Goal: Register for event/course

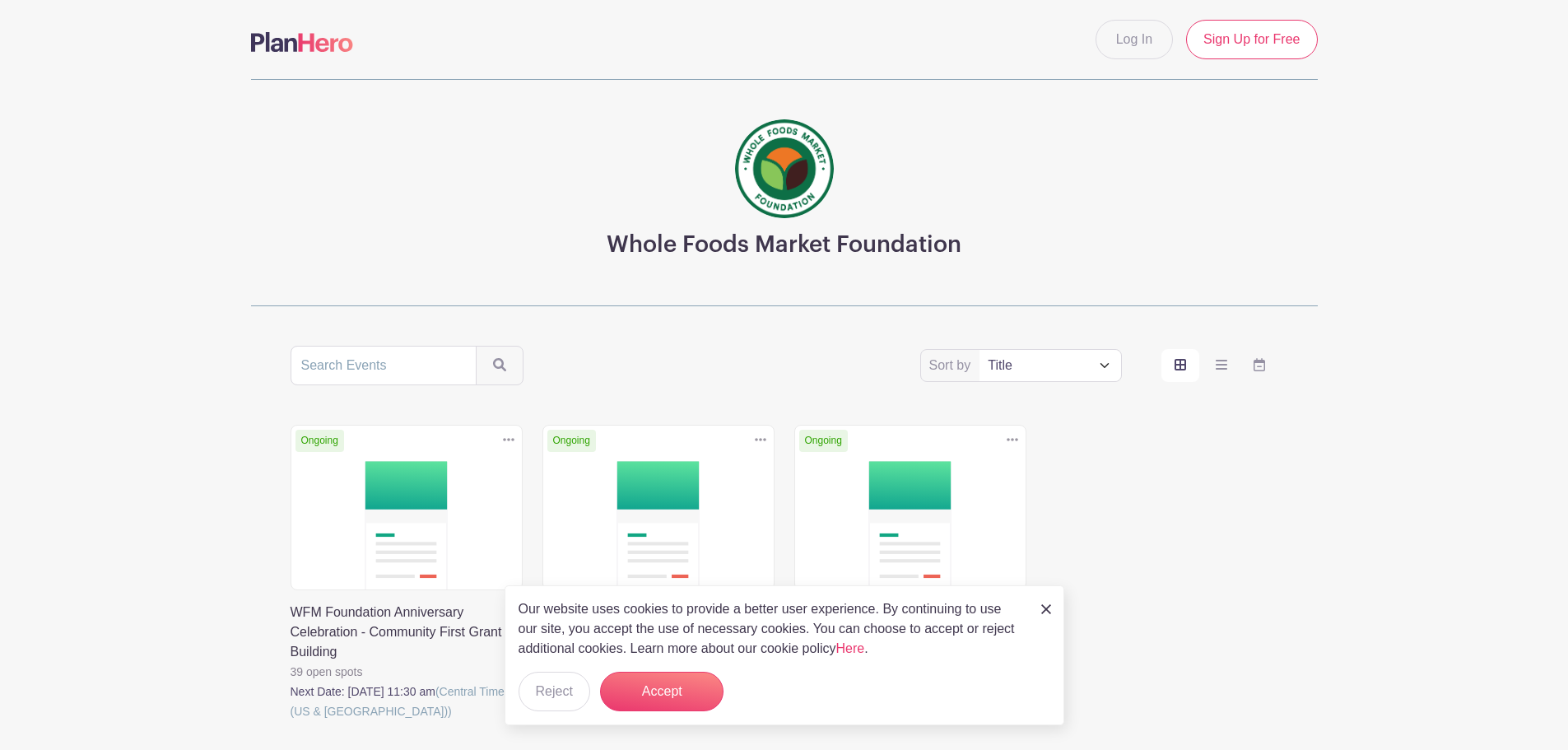
click at [1100, 522] on div "Ongoing Duplicate [GEOGRAPHIC_DATA] WFM Foundation Anniversary Celebration - Co…" at bounding box center [784, 596] width 1007 height 342
click at [1046, 604] on img at bounding box center [1045, 609] width 10 height 10
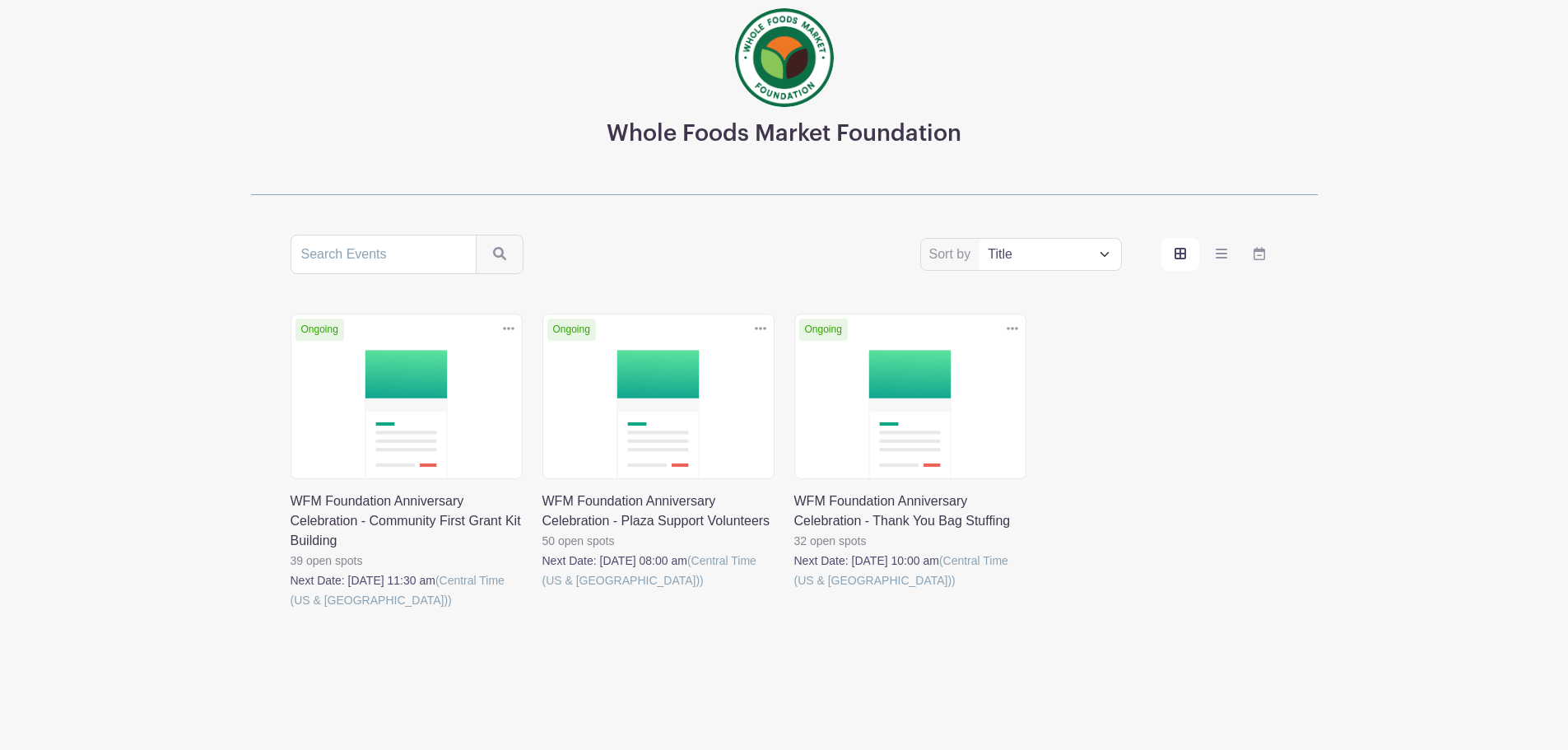
scroll to position [120, 0]
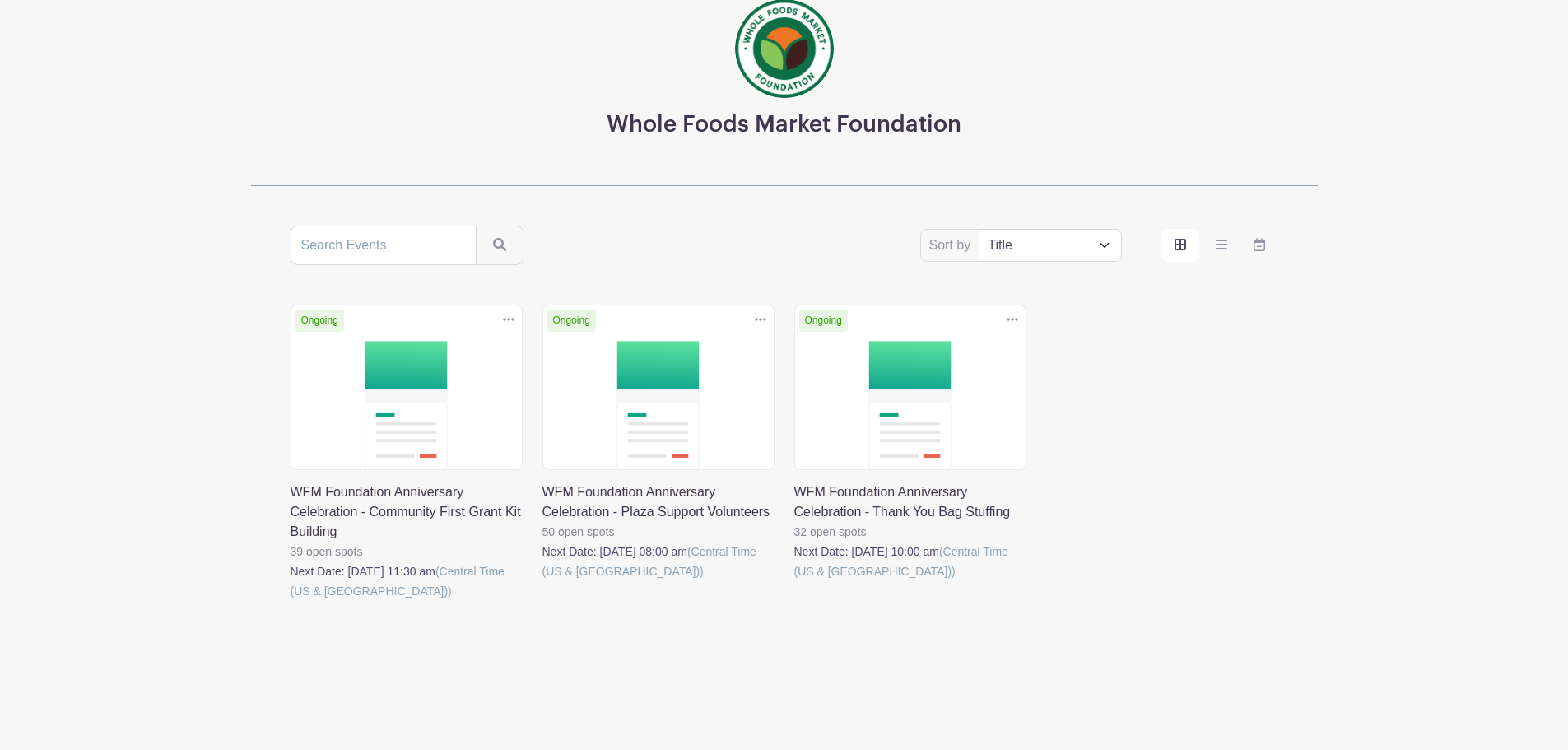
click at [290, 601] on link at bounding box center [290, 601] width 0 height 0
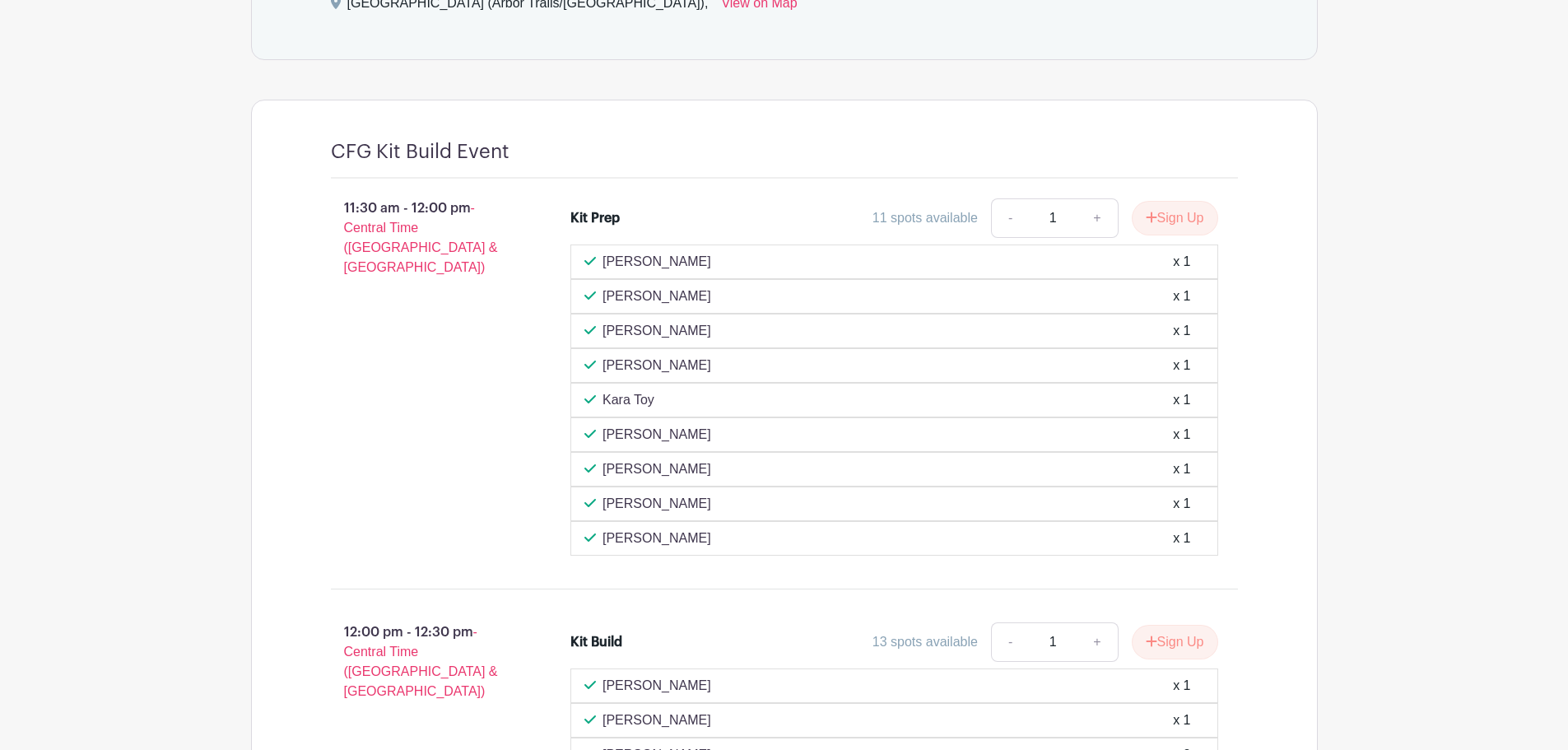
scroll to position [855, 0]
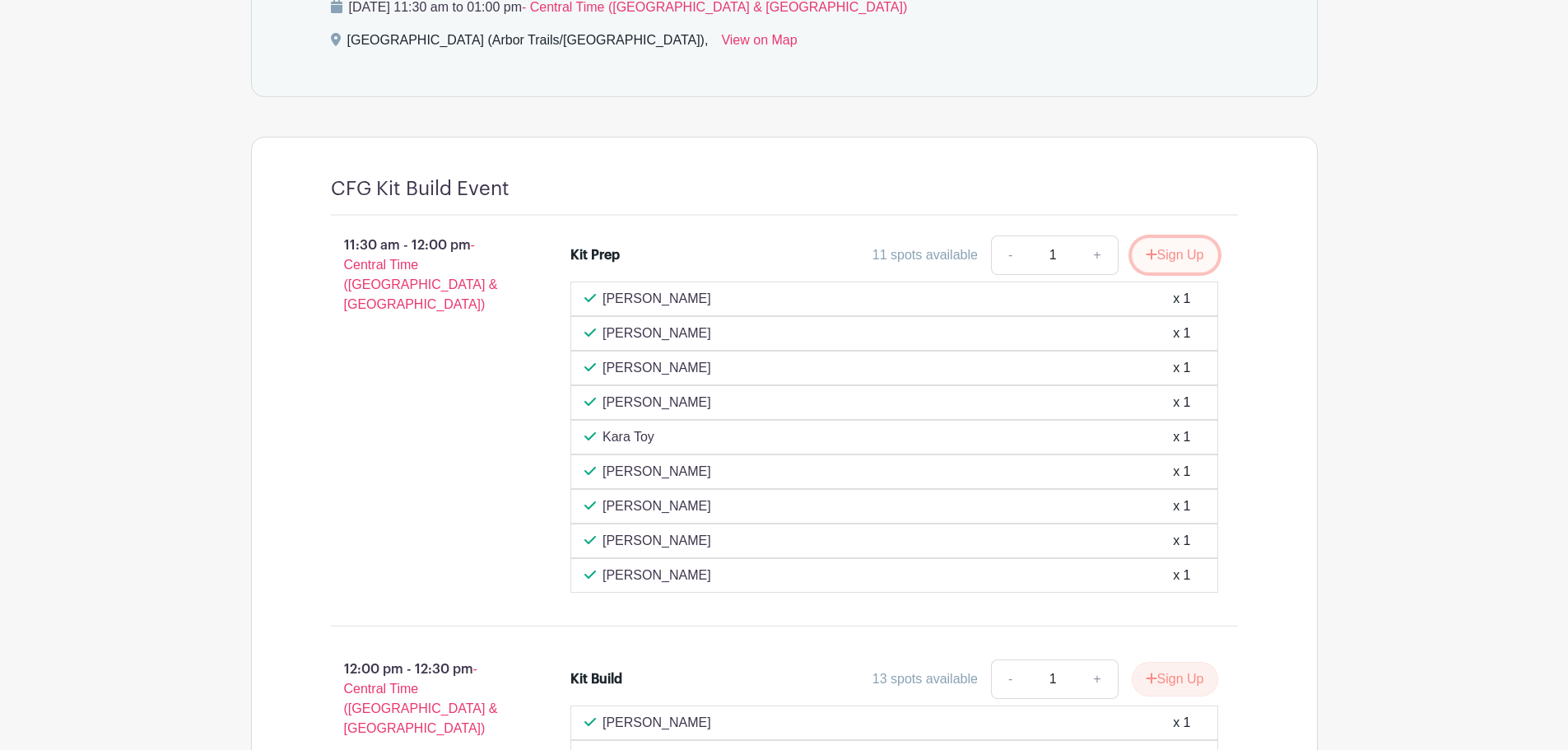
click at [1146, 253] on icon "submit" at bounding box center [1151, 254] width 11 height 13
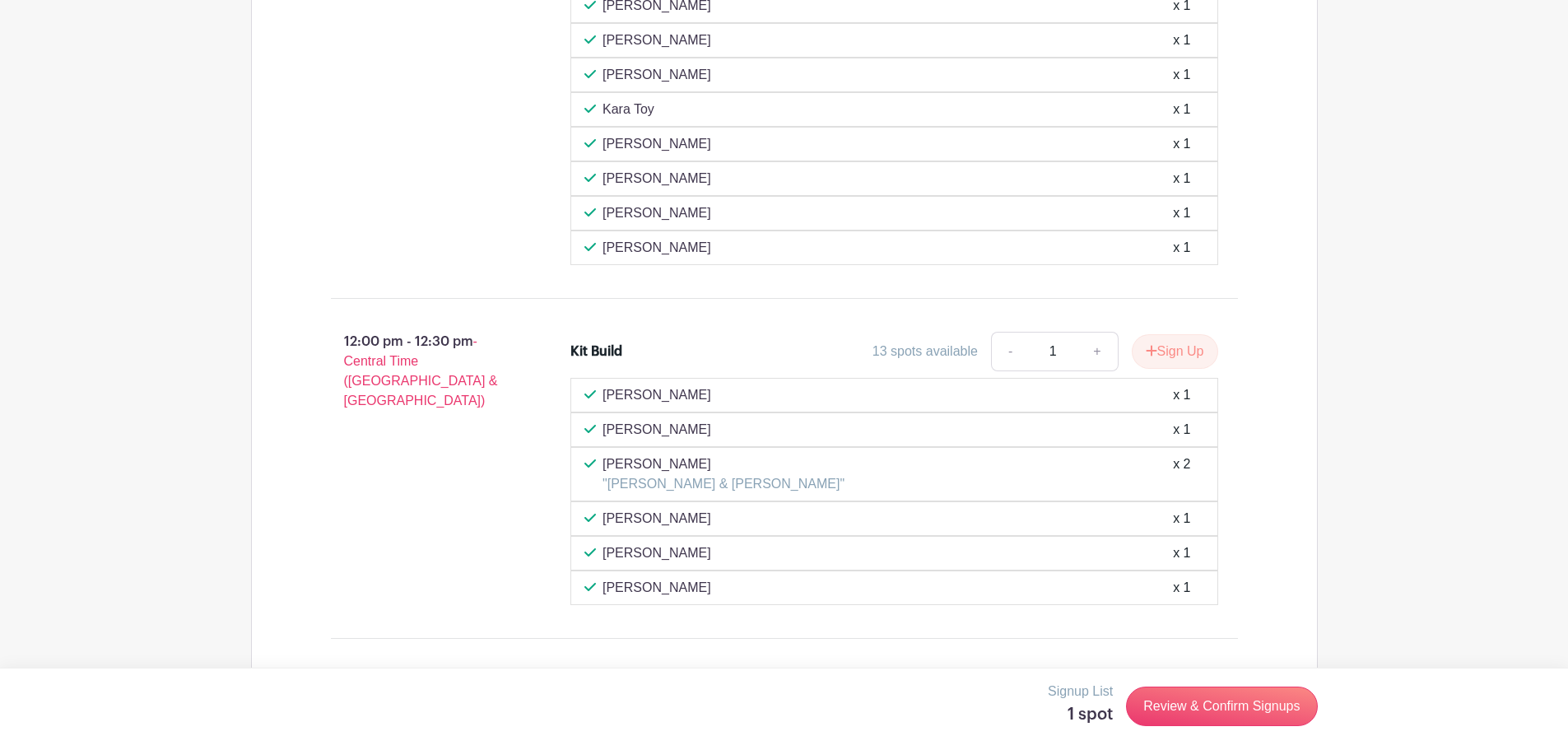
scroll to position [1185, 0]
click at [1149, 350] on icon "submit" at bounding box center [1151, 349] width 11 height 13
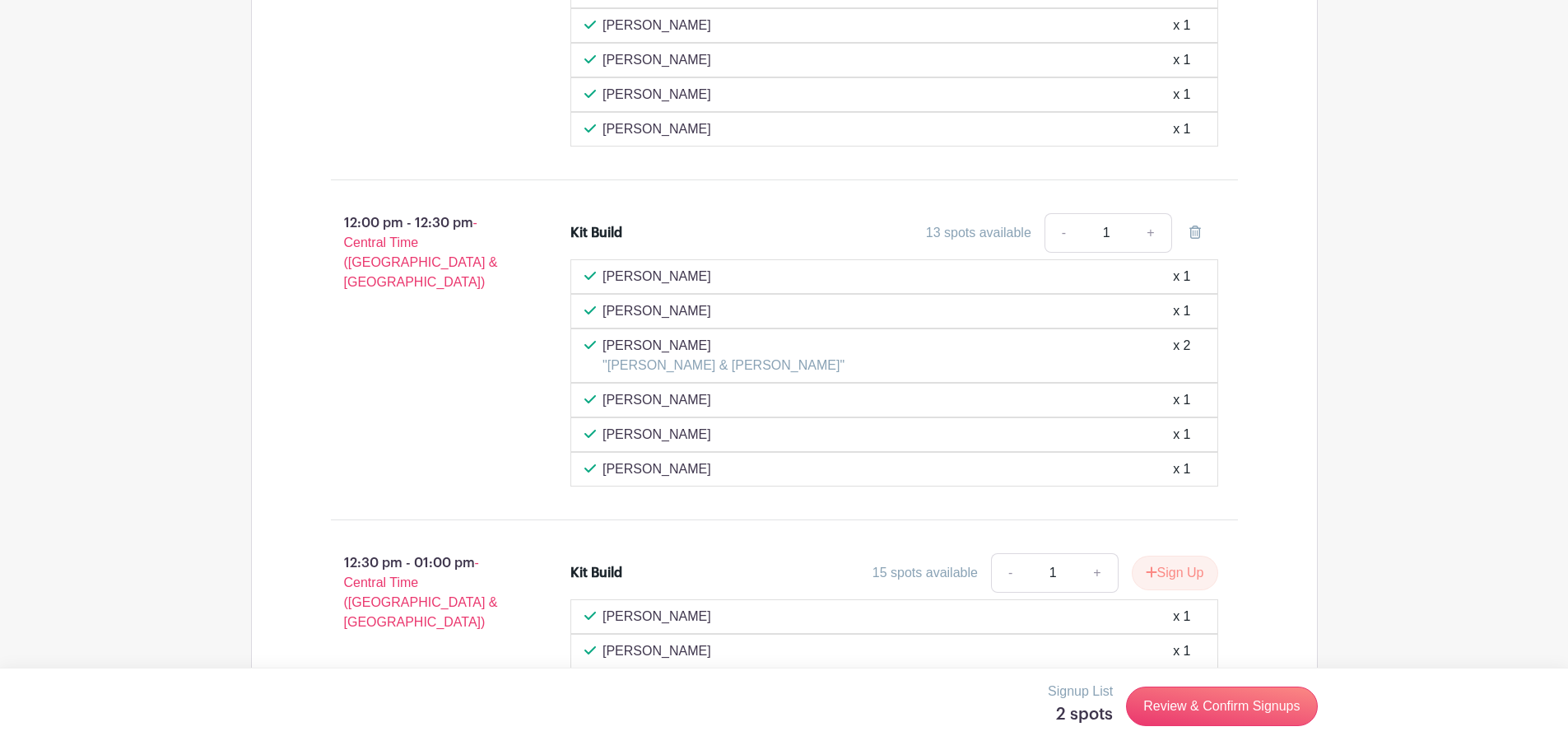
scroll to position [1514, 0]
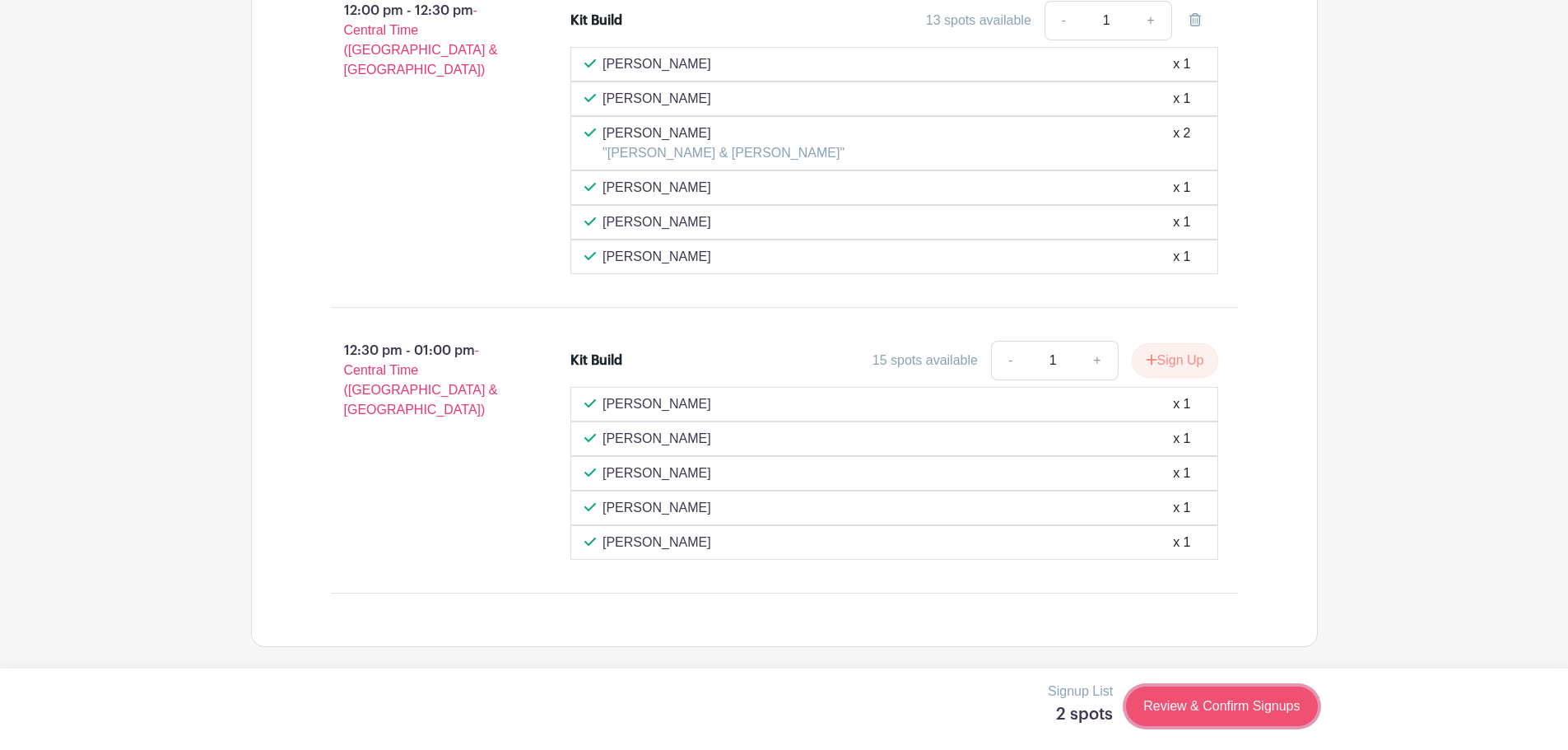
click at [1185, 703] on link "Review & Confirm Signups" at bounding box center [1220, 706] width 191 height 39
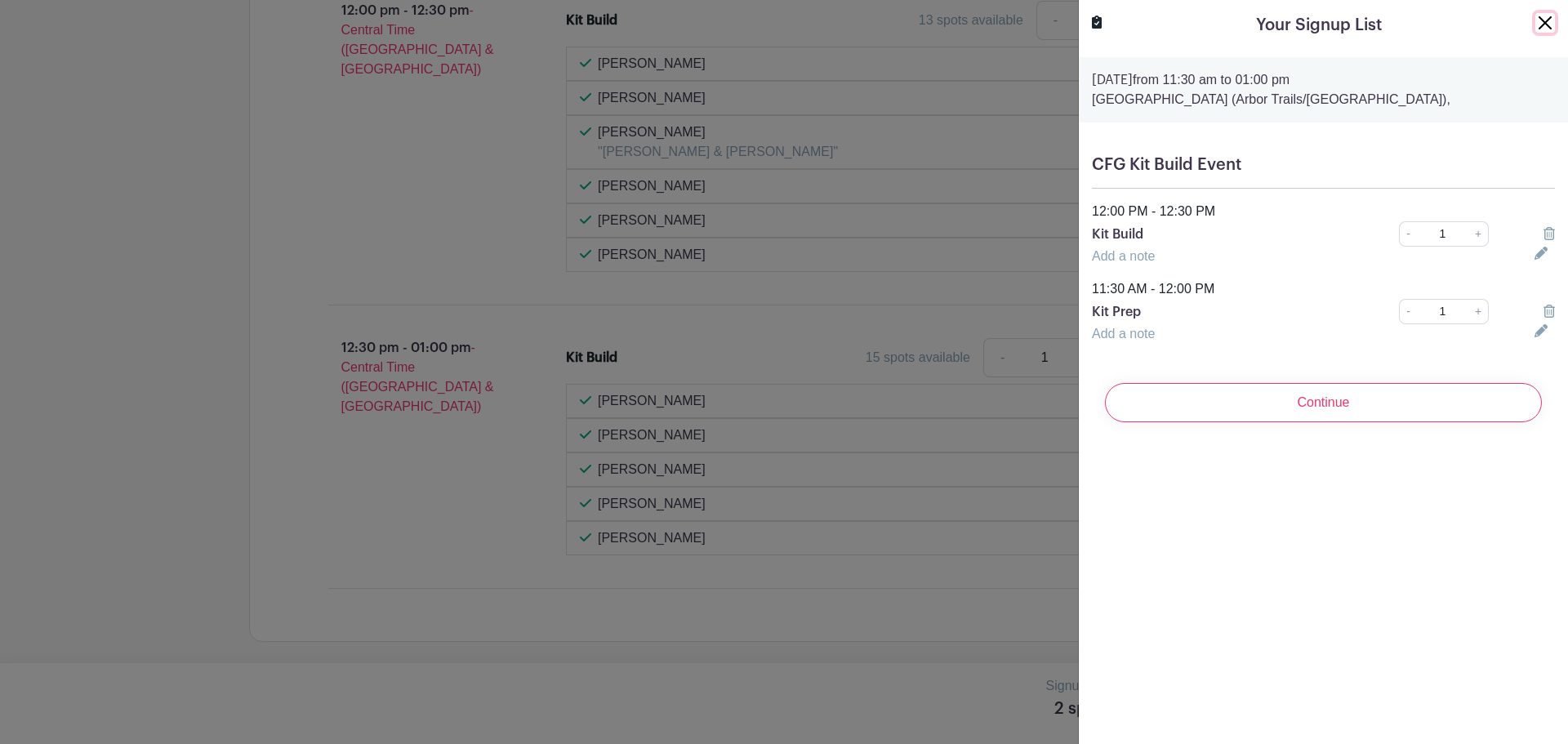
click at [1536, 28] on button "Close" at bounding box center [1545, 22] width 19 height 19
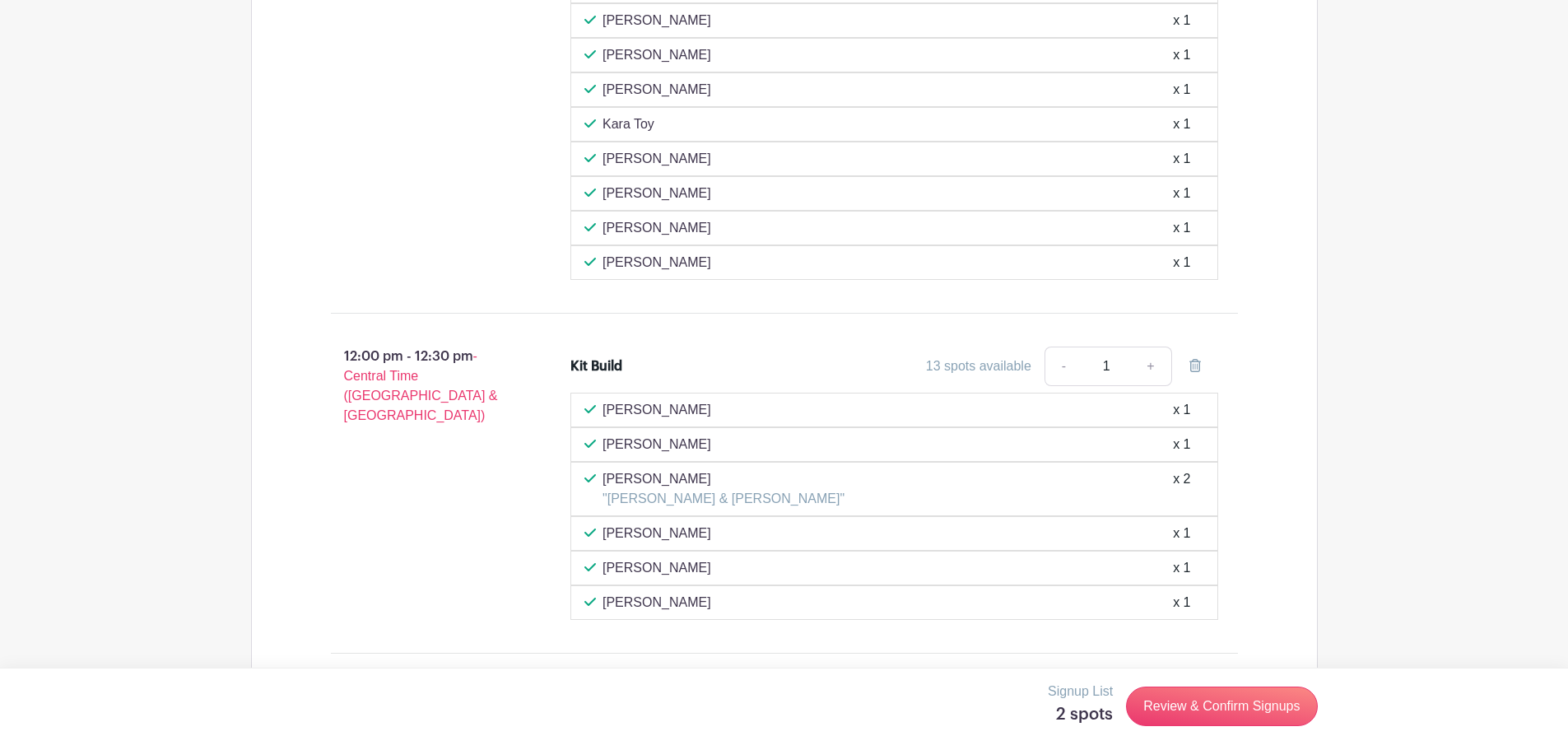
scroll to position [1020, 0]
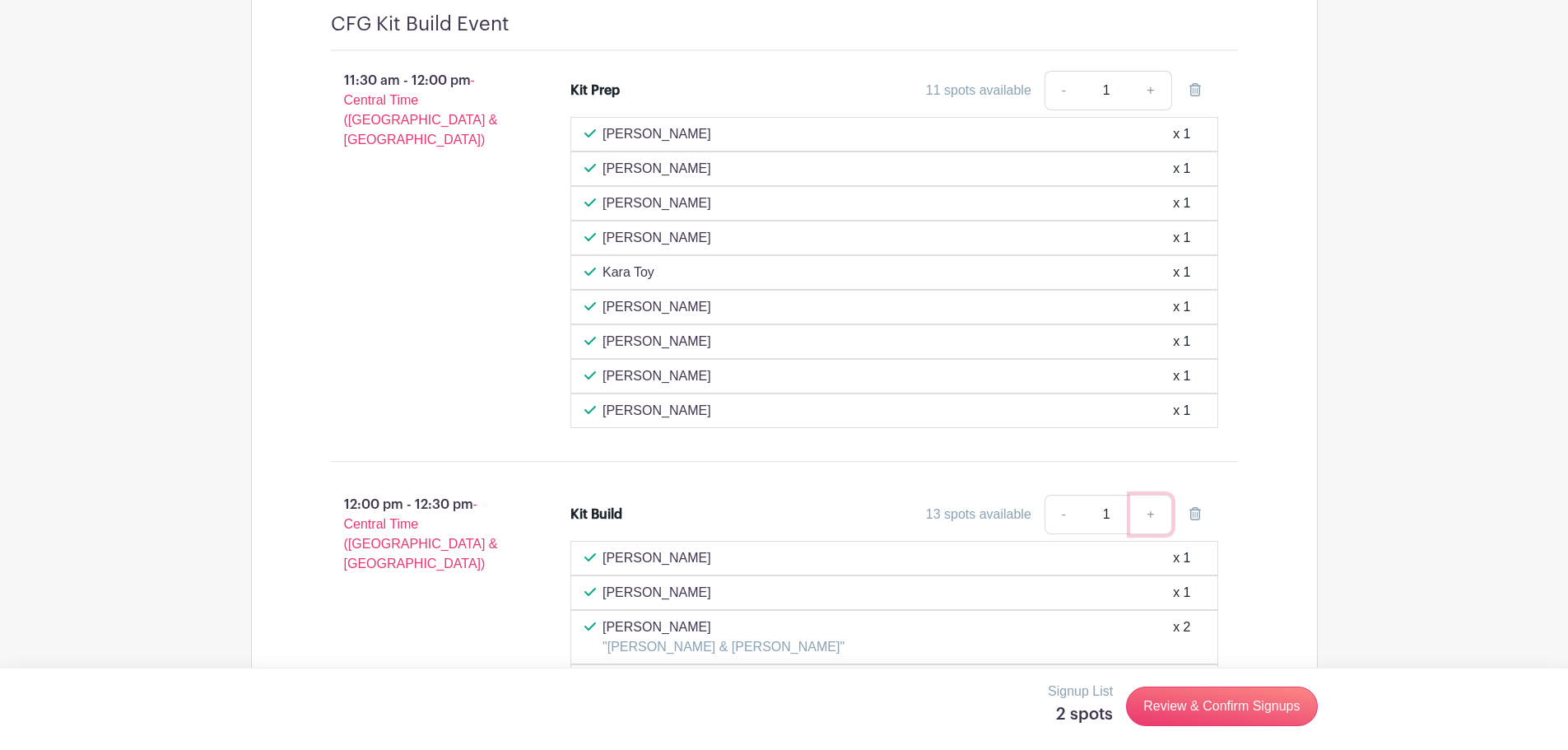
click at [1147, 516] on link "+" at bounding box center [1150, 515] width 41 height 39
type input "2"
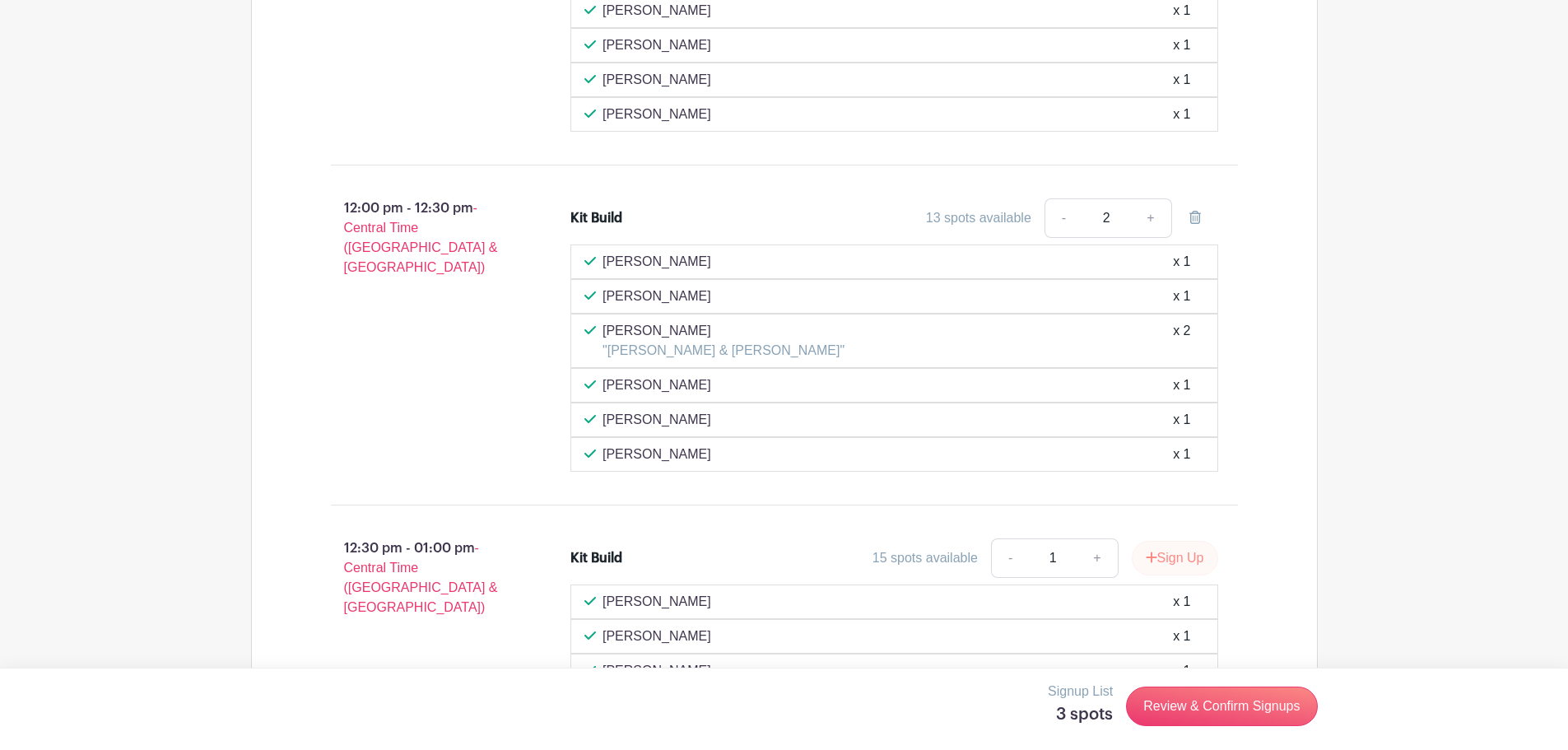
scroll to position [1349, 0]
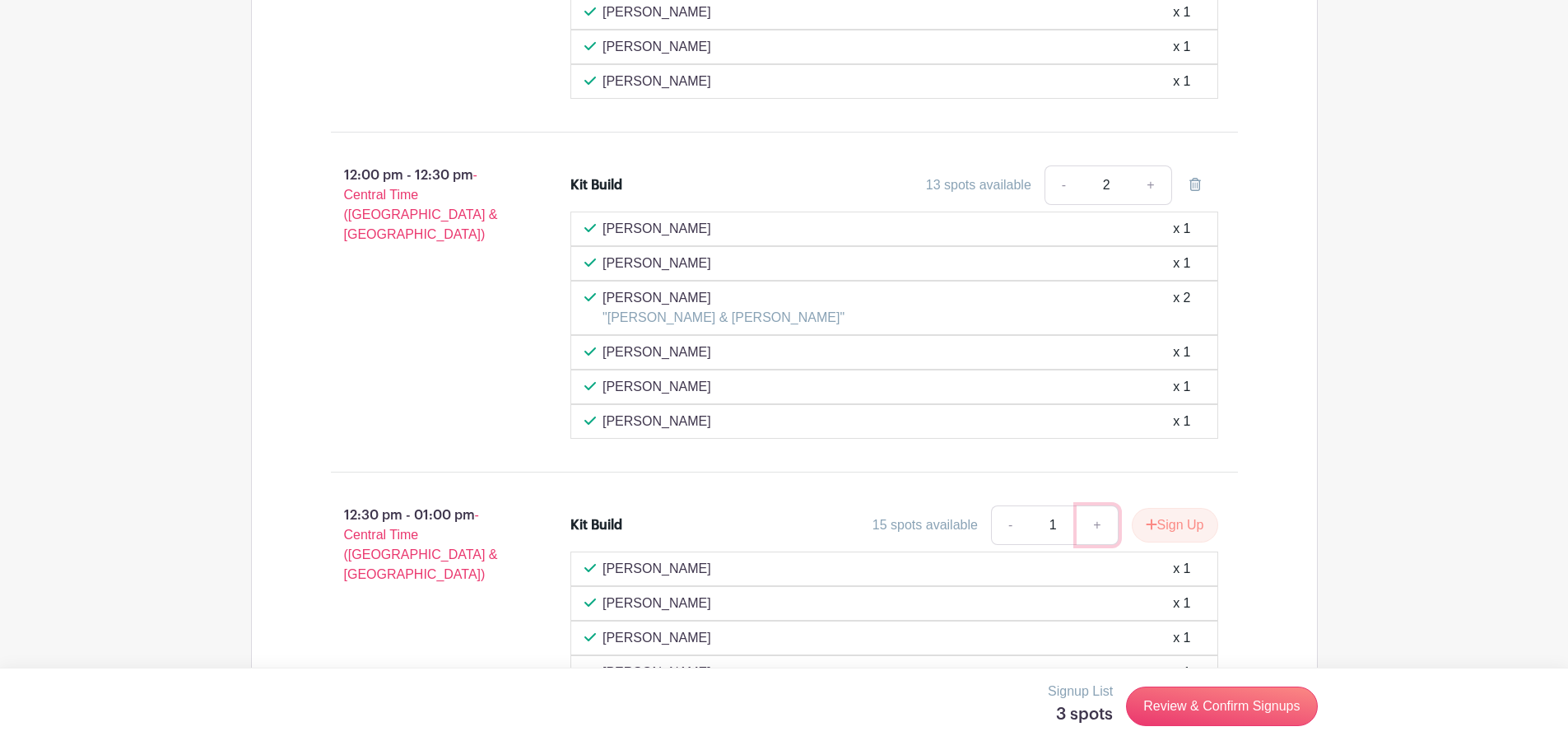
click at [1096, 520] on link "+" at bounding box center [1096, 525] width 41 height 39
click at [999, 525] on link "-" at bounding box center [1009, 525] width 38 height 39
type input "1"
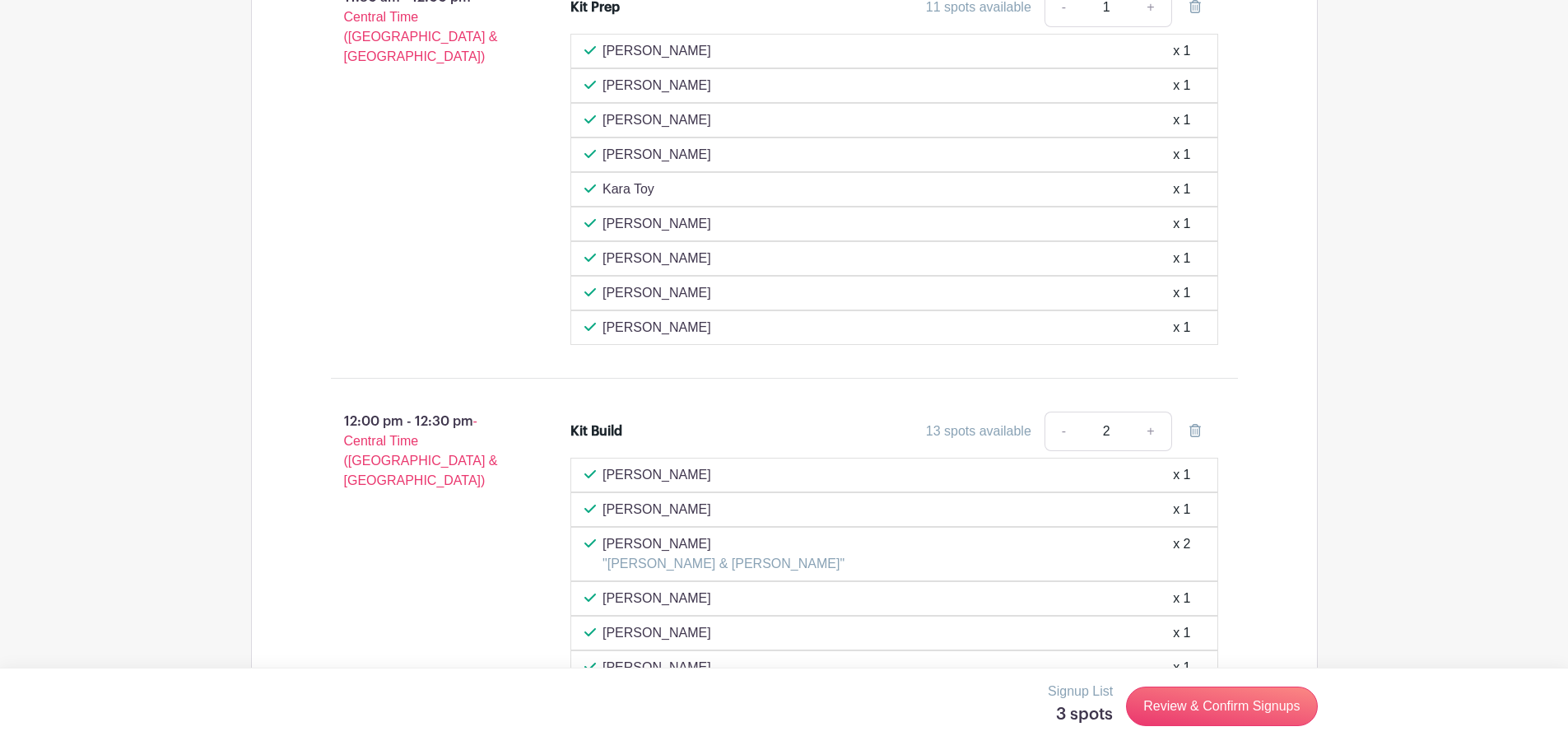
scroll to position [1103, 0]
click at [1067, 431] on link "-" at bounding box center [1063, 432] width 38 height 39
type input "1"
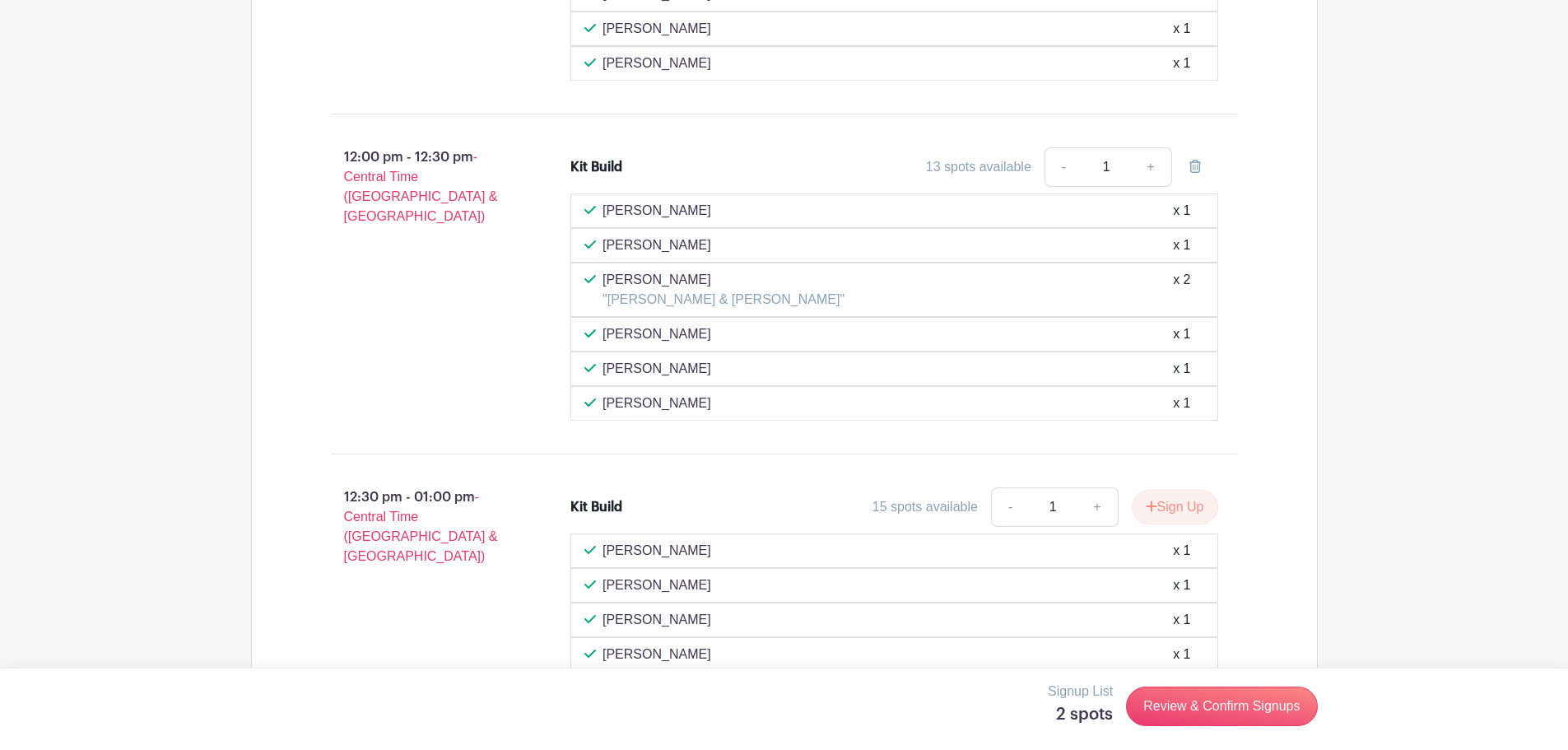
scroll to position [1514, 0]
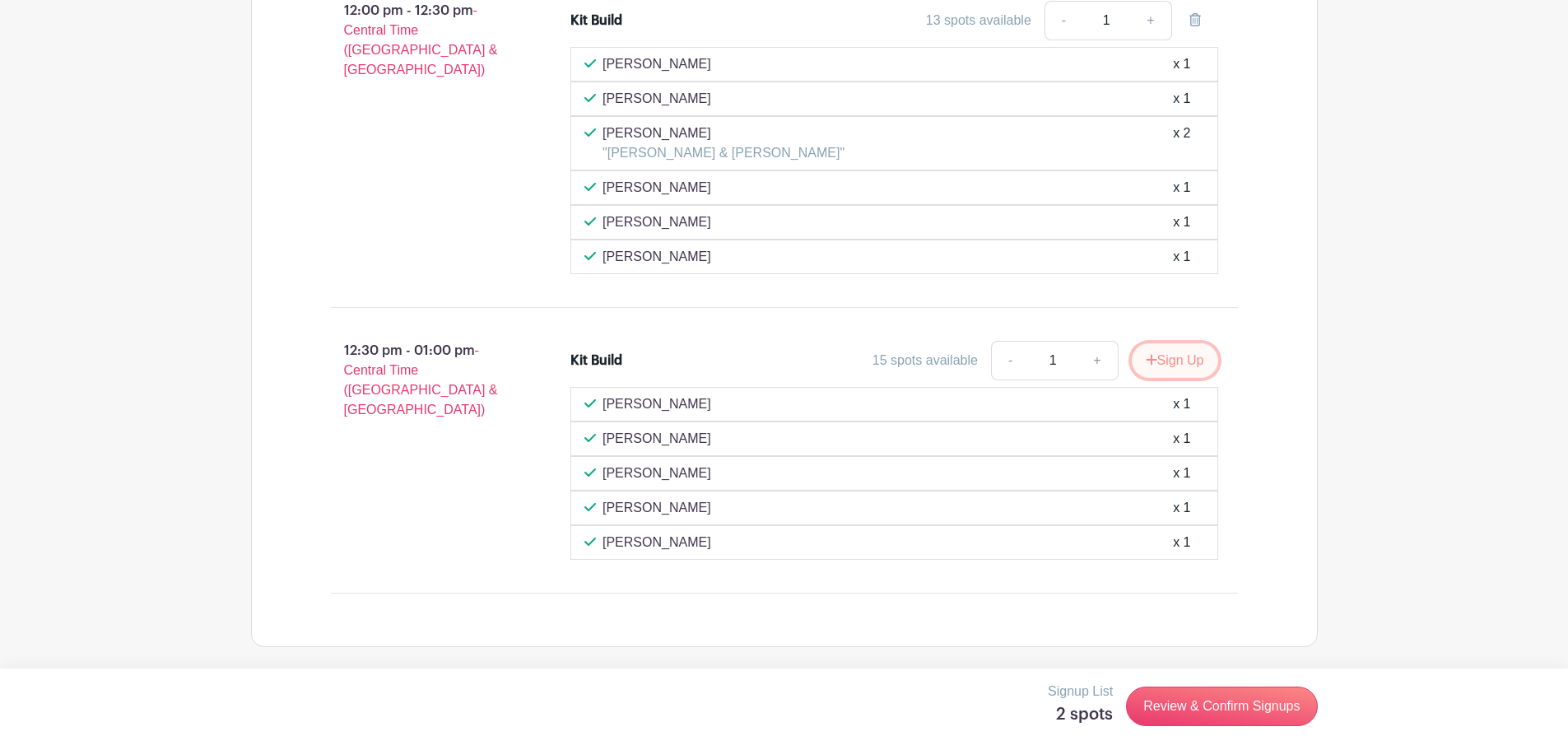
click at [1167, 370] on button "Sign Up" at bounding box center [1175, 360] width 86 height 34
click at [1166, 702] on link "Review & Confirm Signups" at bounding box center [1220, 706] width 191 height 39
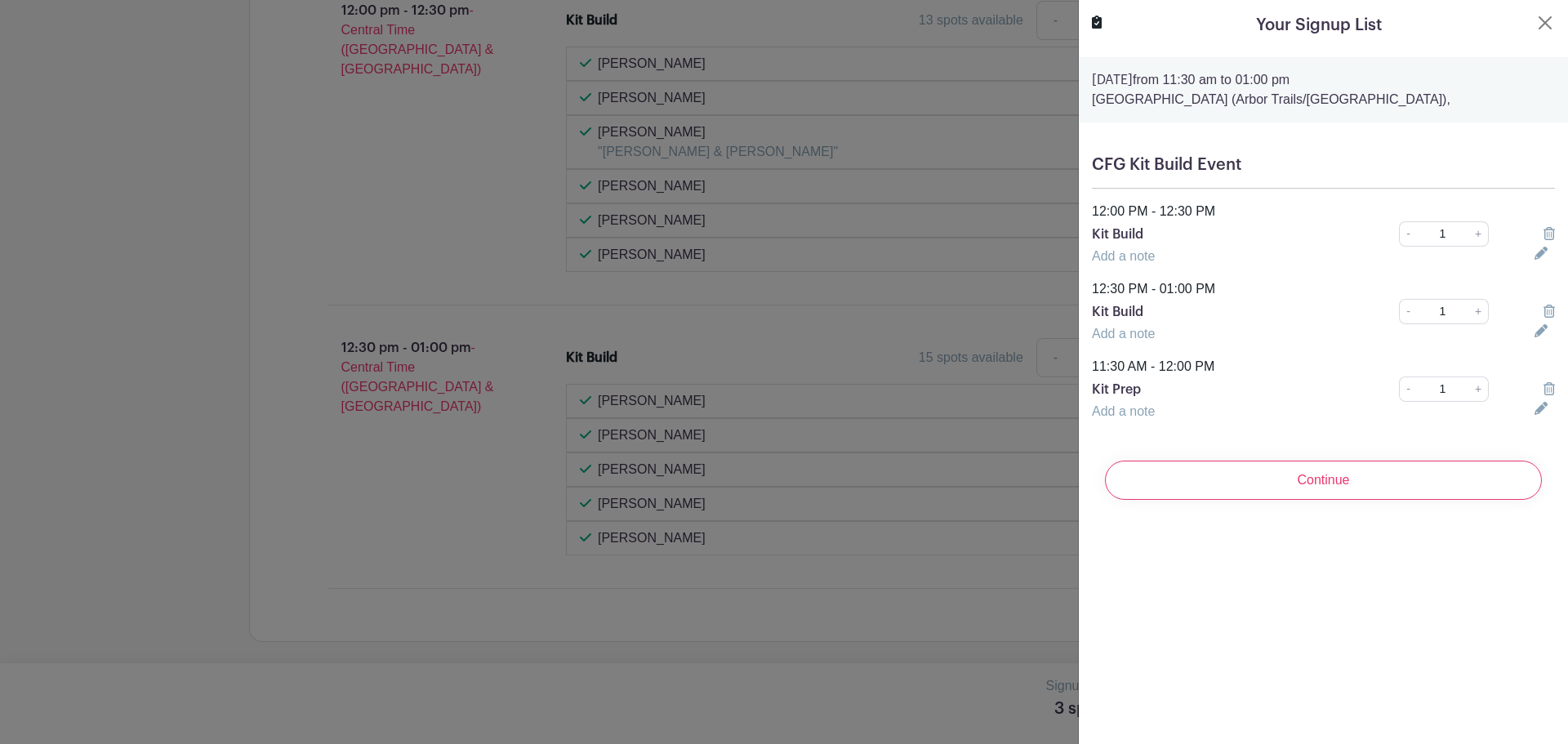
click at [1543, 390] on icon at bounding box center [1549, 389] width 11 height 13
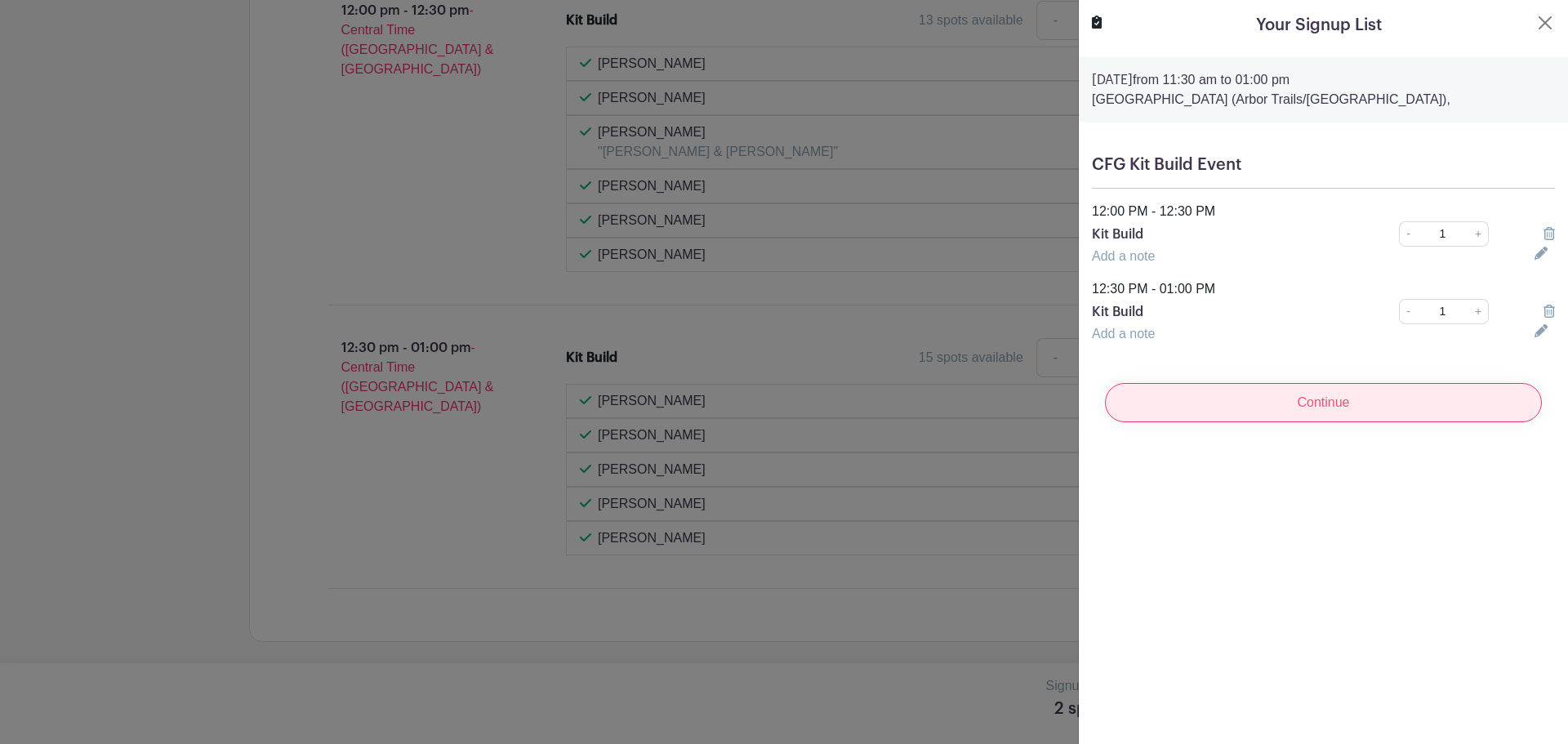
click at [1208, 393] on input "Continue" at bounding box center [1323, 402] width 437 height 39
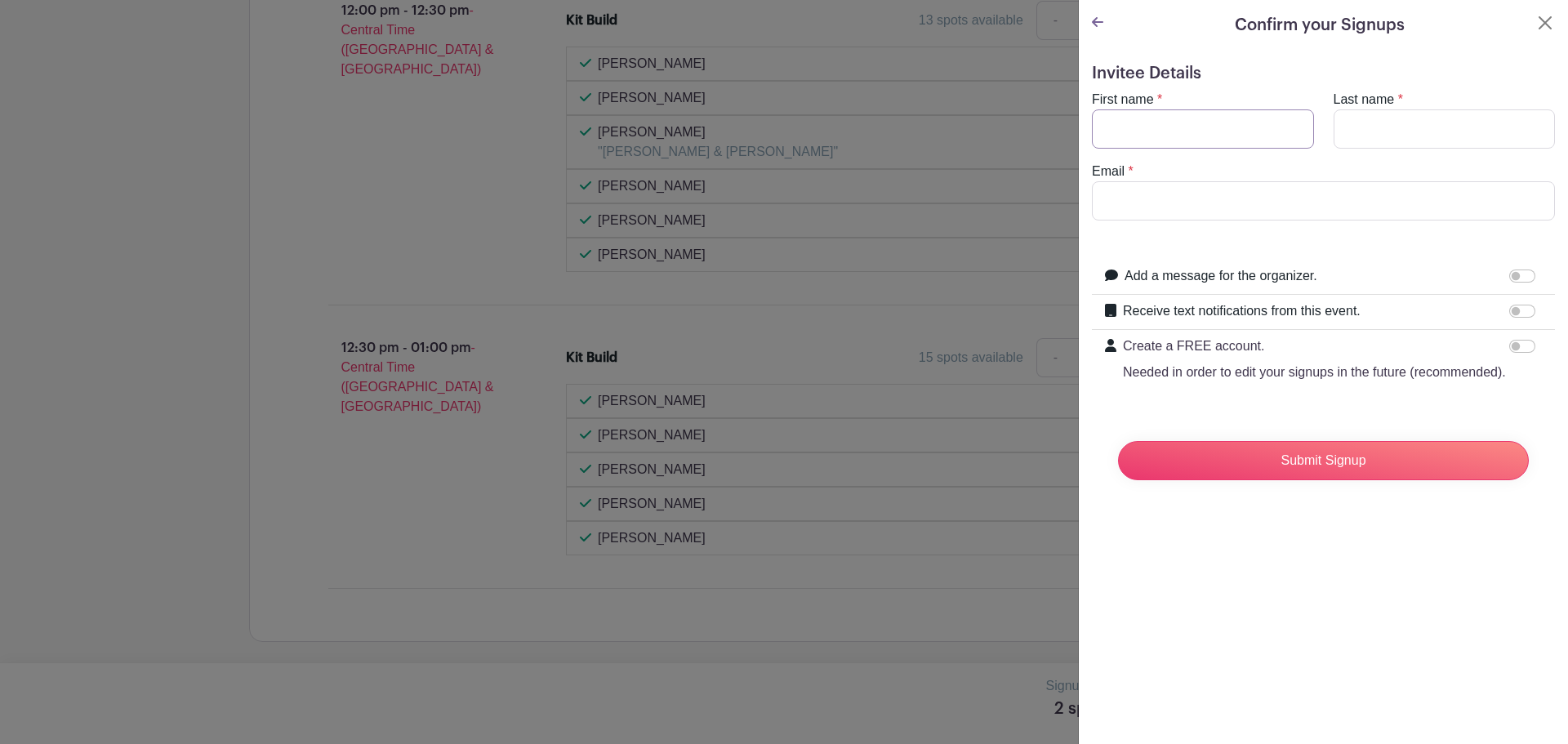
click at [1177, 137] on input "First name" at bounding box center [1203, 129] width 222 height 39
type input "[PERSON_NAME]"
type input "[EMAIL_ADDRESS][DOMAIN_NAME]"
click at [1509, 308] on input "Receive text notifications from this event." at bounding box center [1522, 311] width 26 height 13
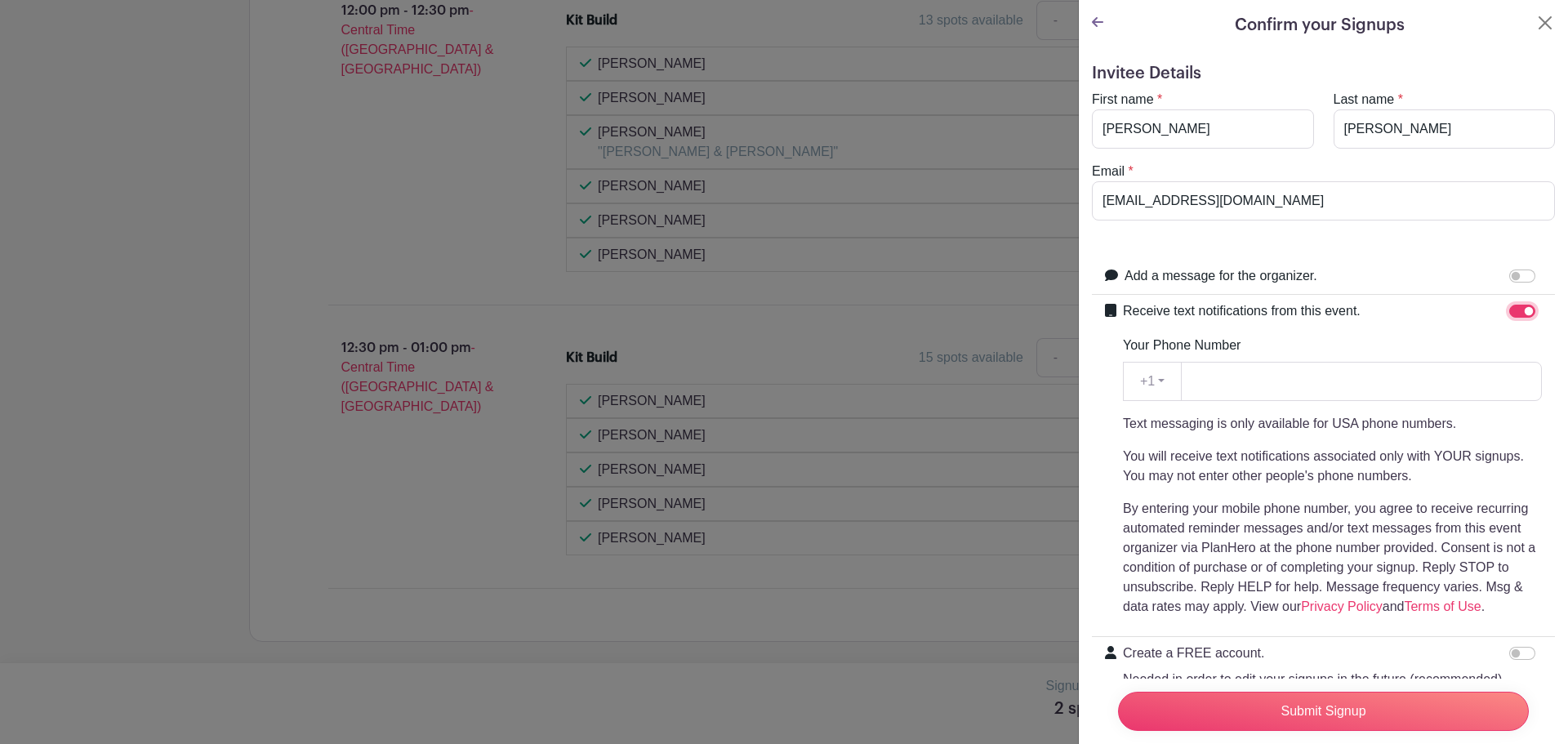
click at [1509, 308] on input "Receive text notifications from this event." at bounding box center [1522, 311] width 26 height 13
checkbox input "false"
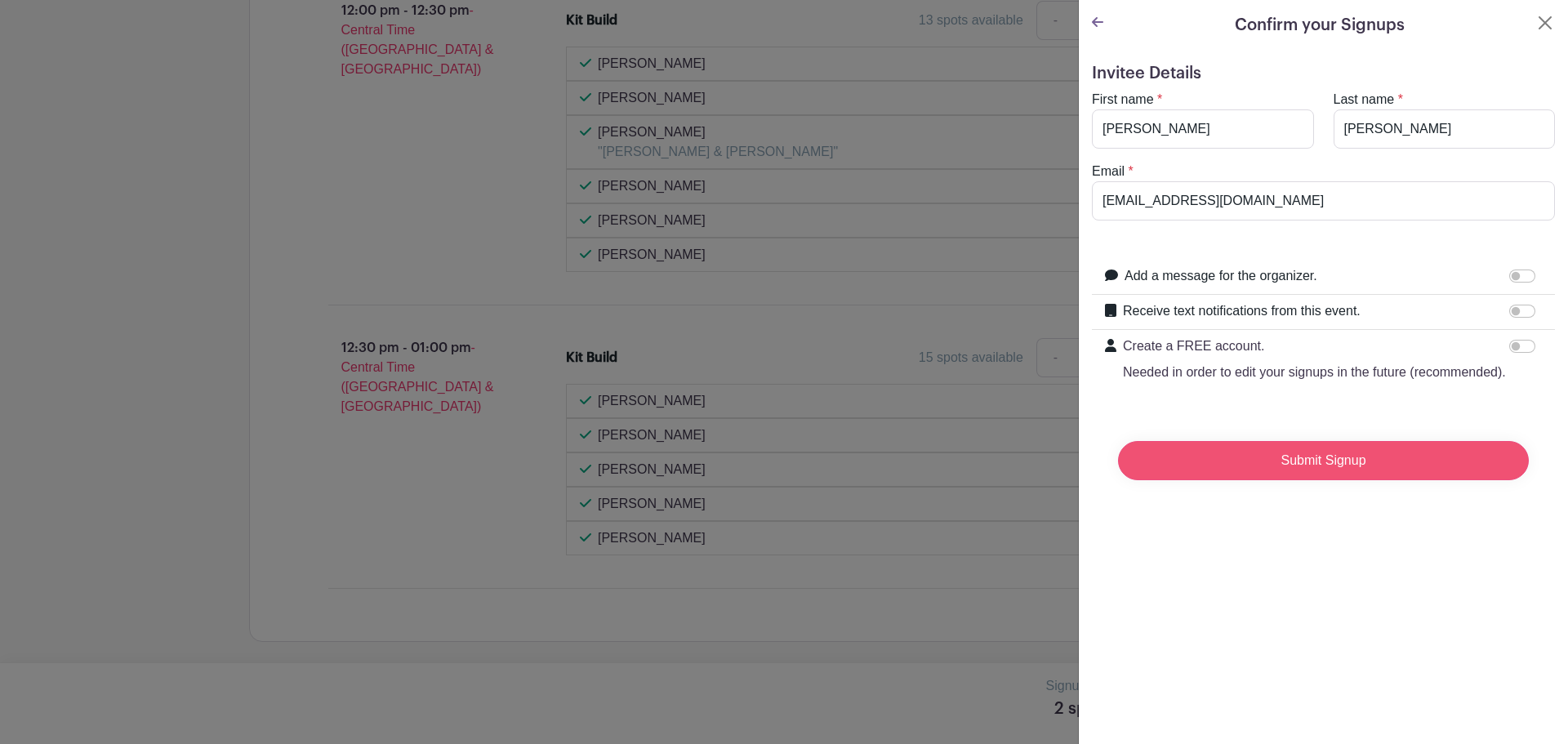
click at [1195, 480] on input "Submit Signup" at bounding box center [1323, 461] width 411 height 39
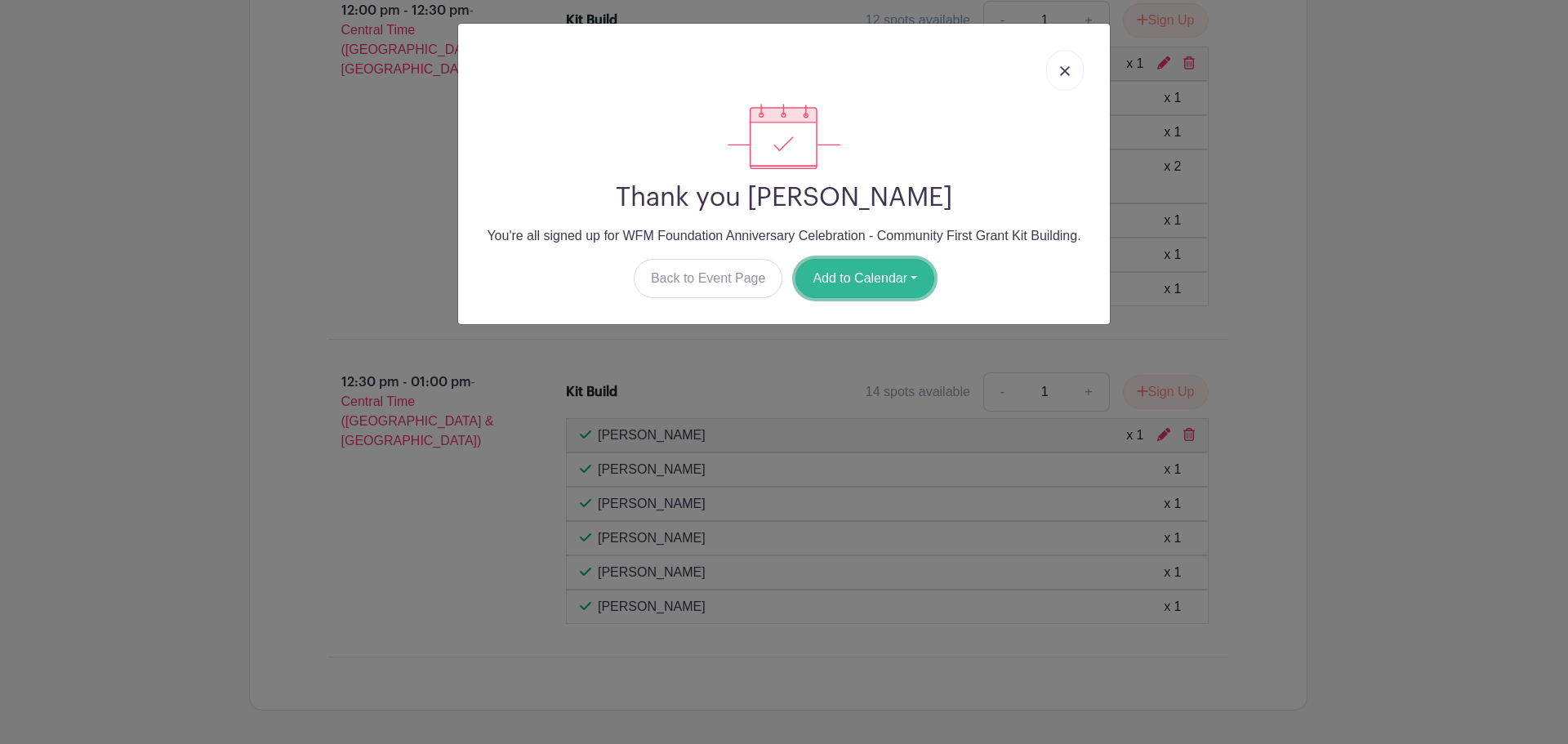
click at [868, 279] on button "Add to Calendar" at bounding box center [865, 278] width 138 height 39
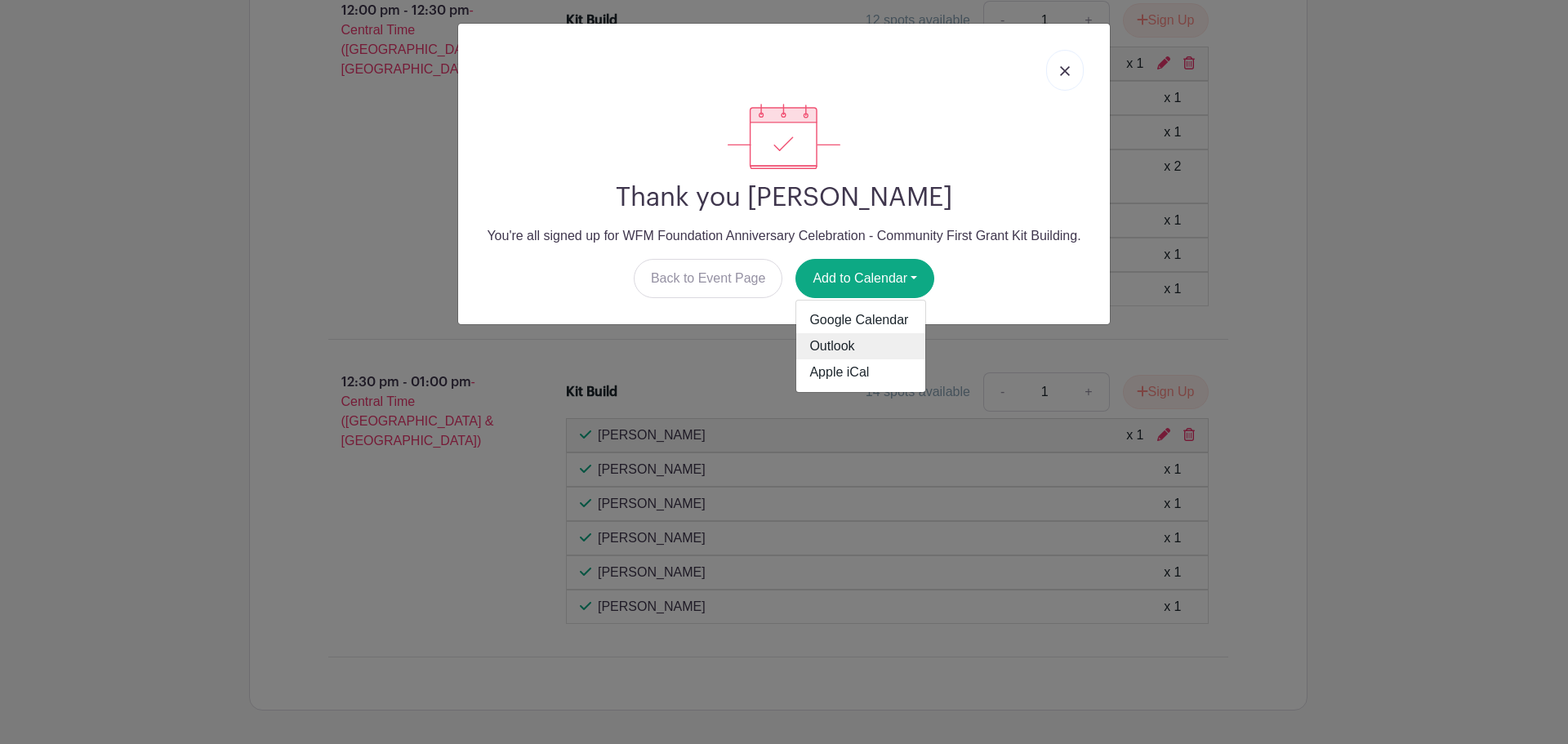
click at [856, 339] on link "Outlook" at bounding box center [861, 346] width 129 height 26
click at [1066, 79] on link at bounding box center [1064, 70] width 38 height 41
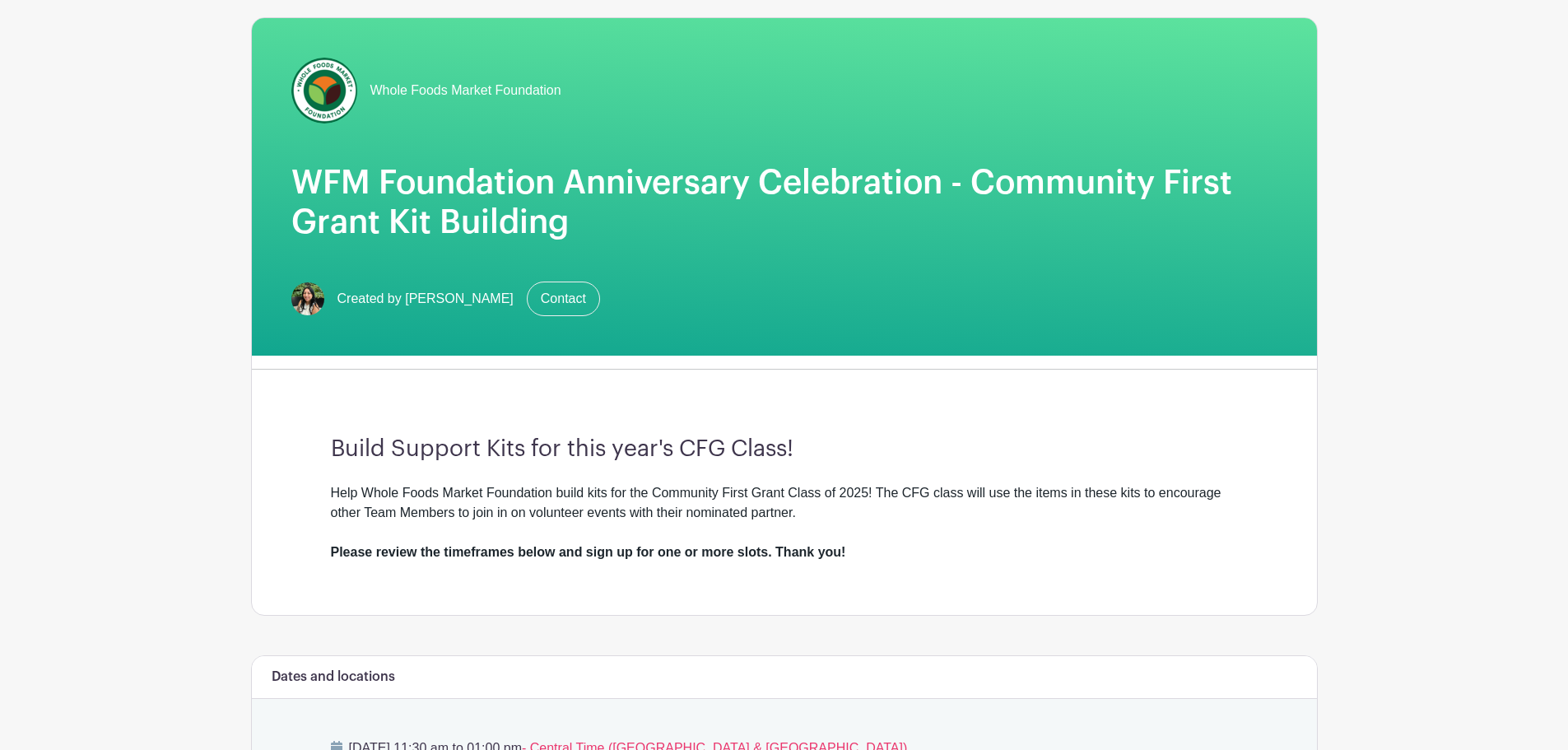
scroll to position [361, 0]
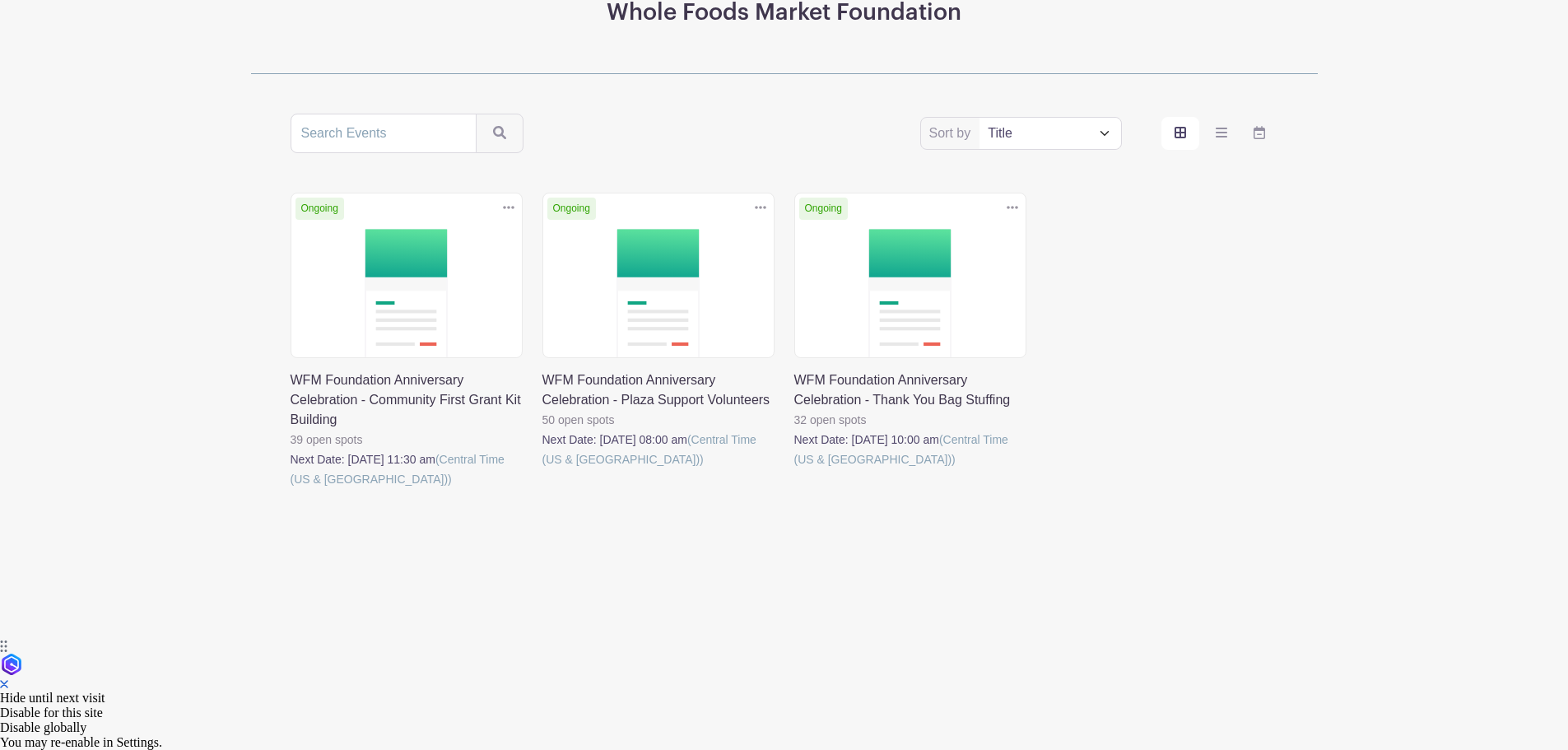
scroll to position [120, 0]
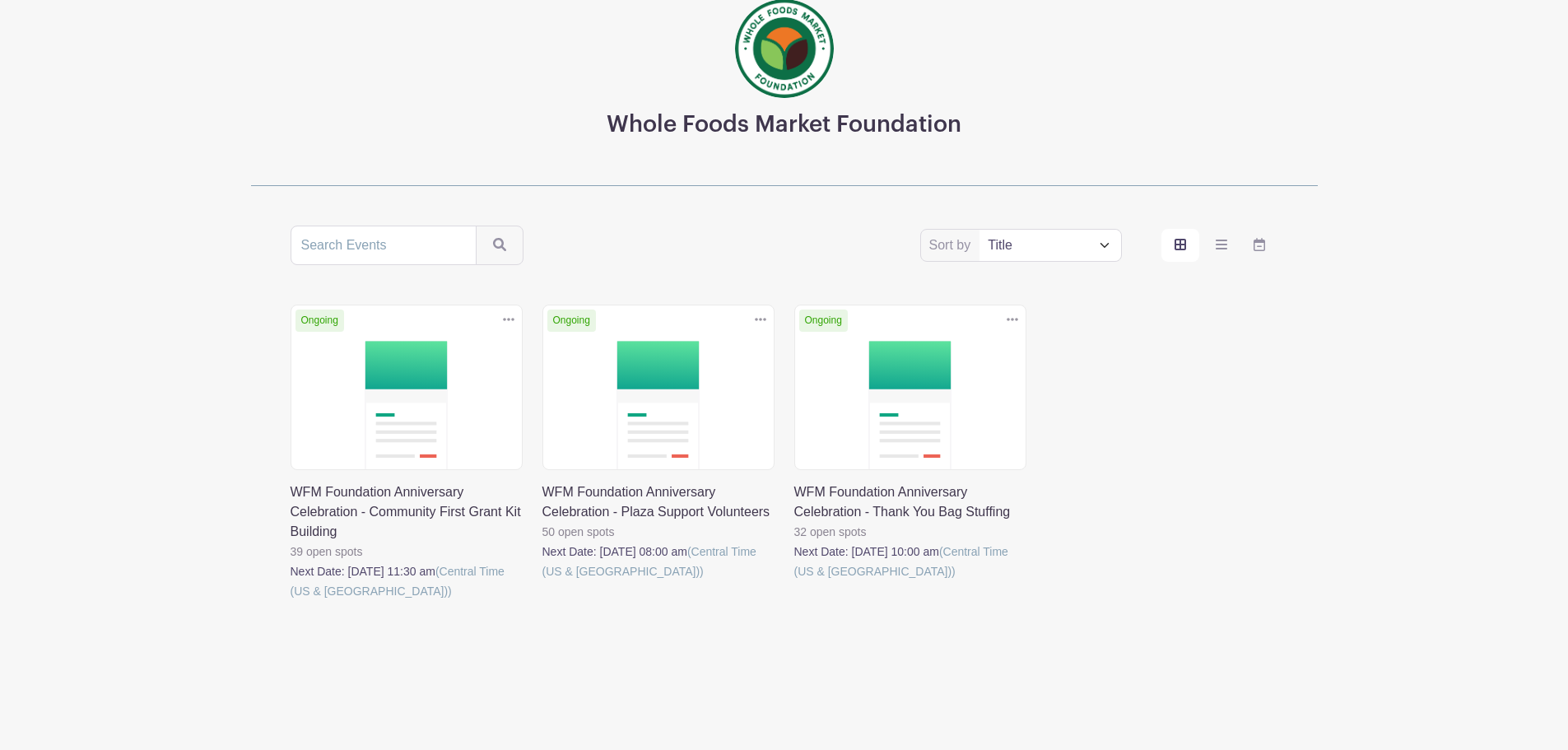
click at [794, 582] on link at bounding box center [794, 582] width 0 height 0
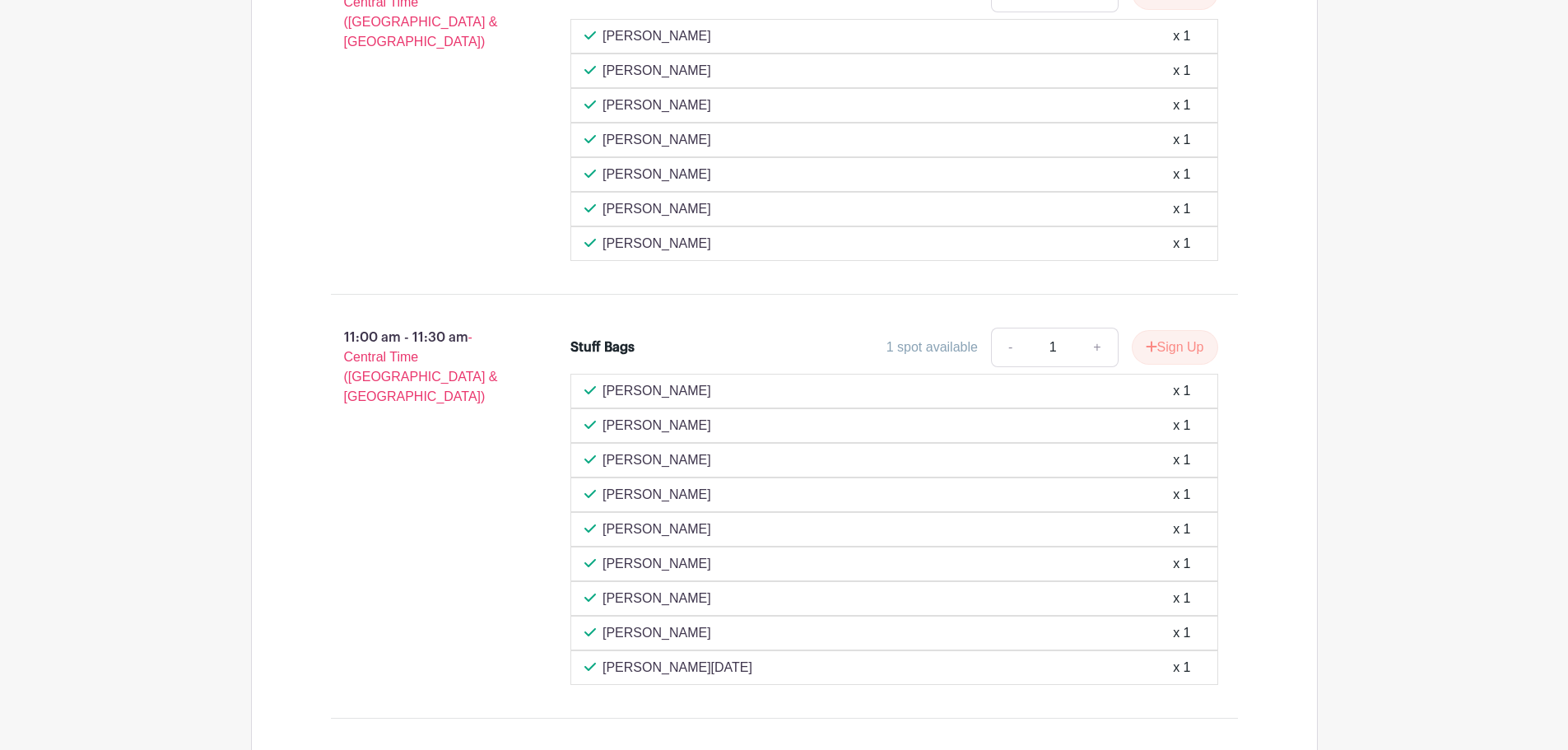
scroll to position [1318, 0]
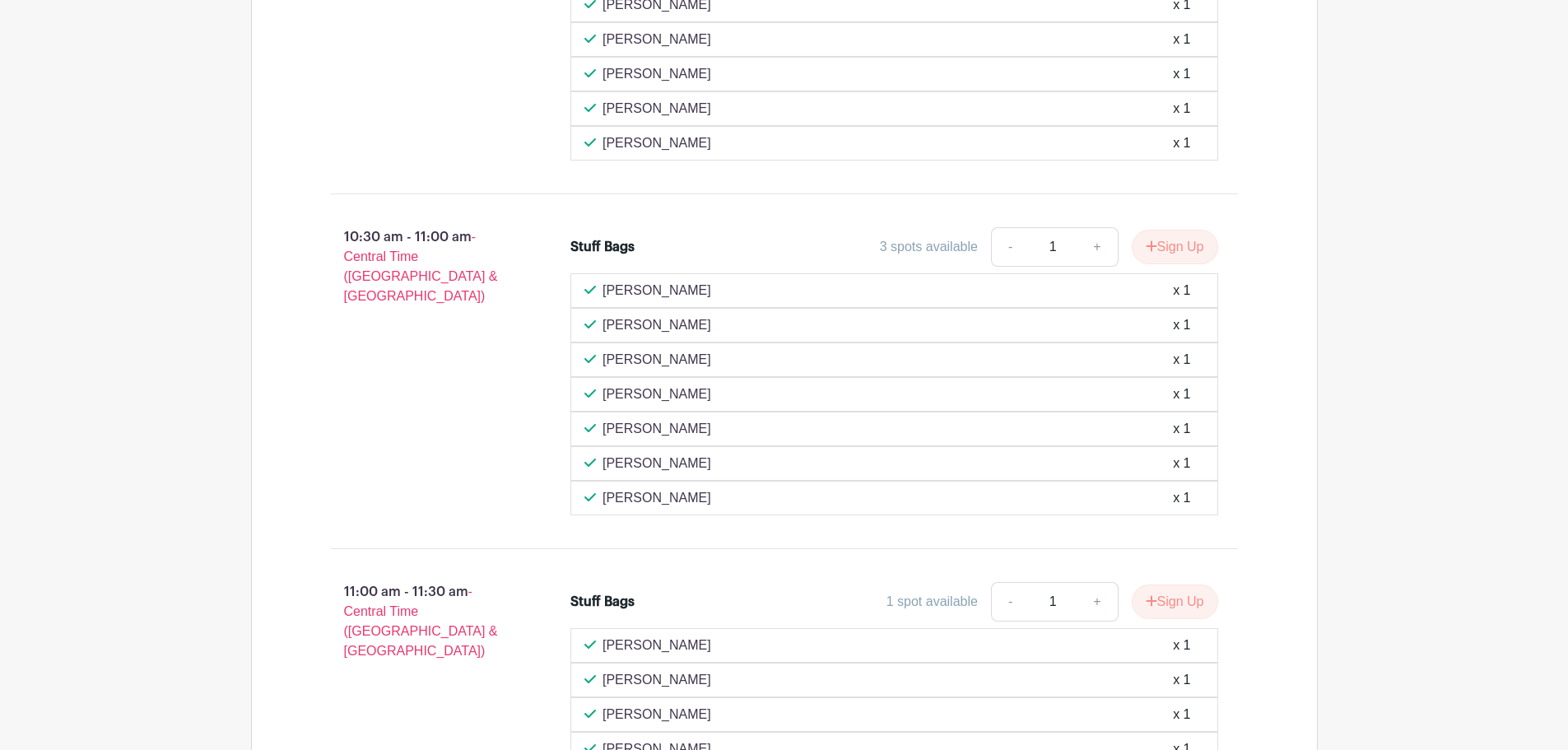
click at [634, 481] on div "susannah frishman-phillips x 1" at bounding box center [894, 498] width 647 height 34
click at [629, 461] on p "[PERSON_NAME]" at bounding box center [657, 463] width 109 height 20
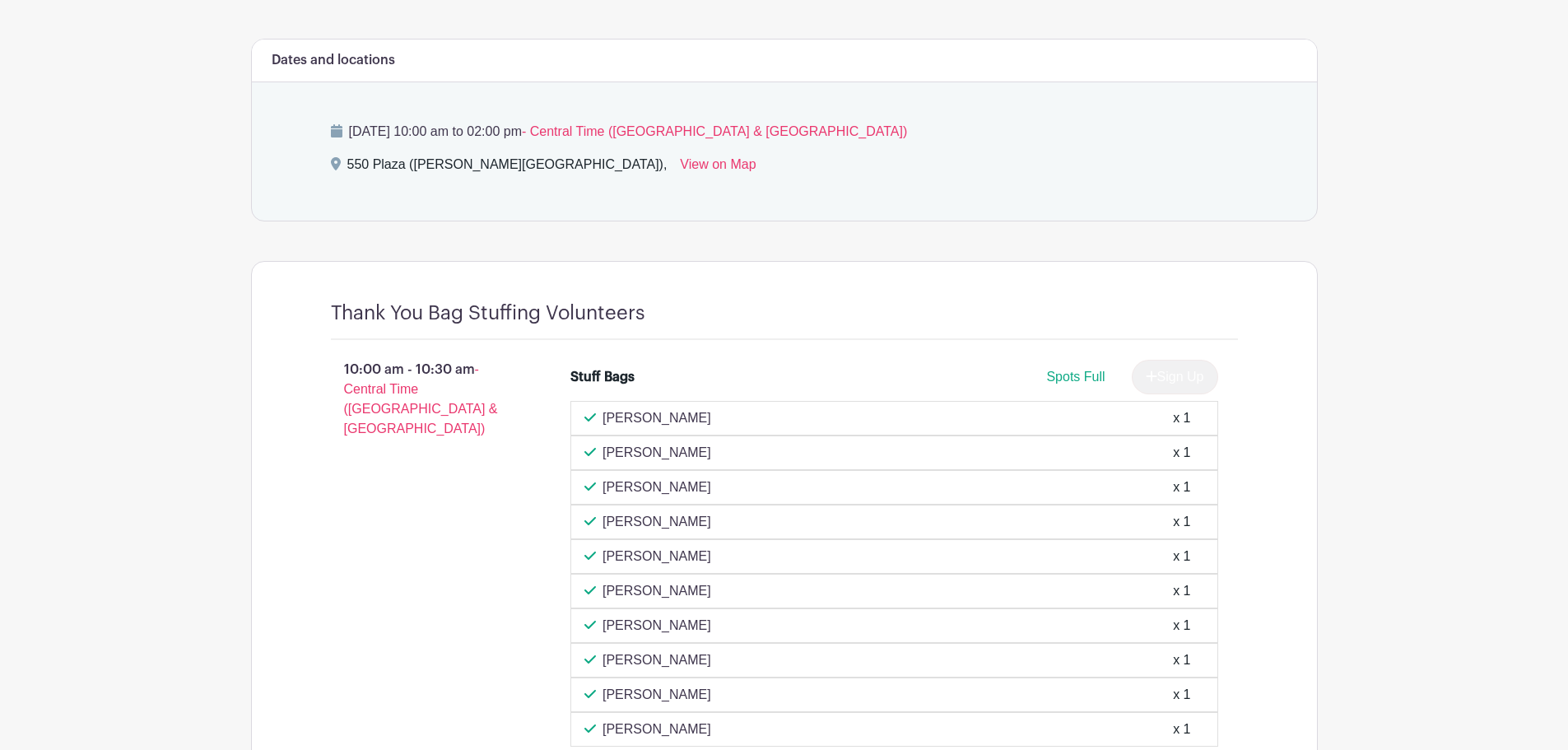
scroll to position [741, 0]
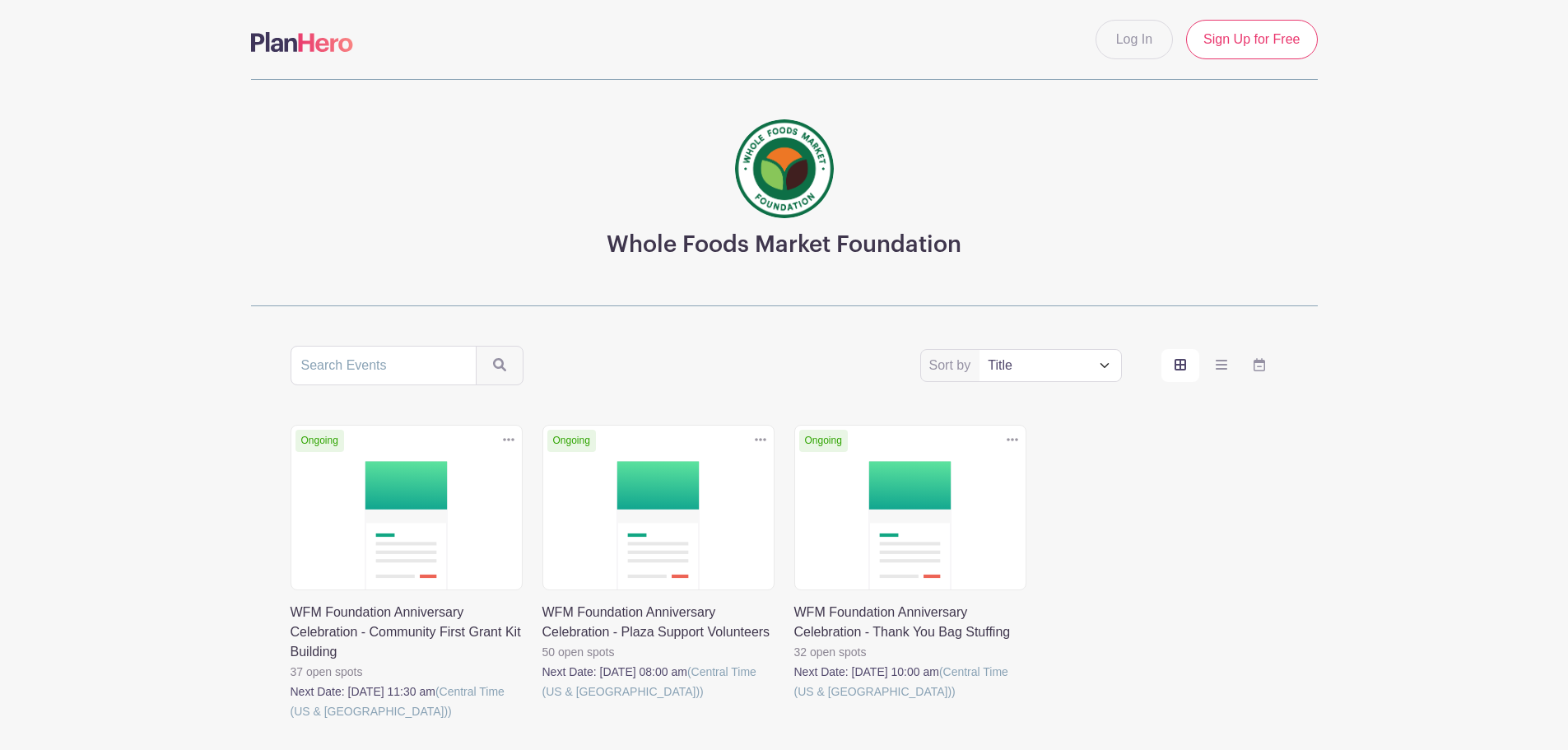
click at [542, 702] on link at bounding box center [542, 702] width 0 height 0
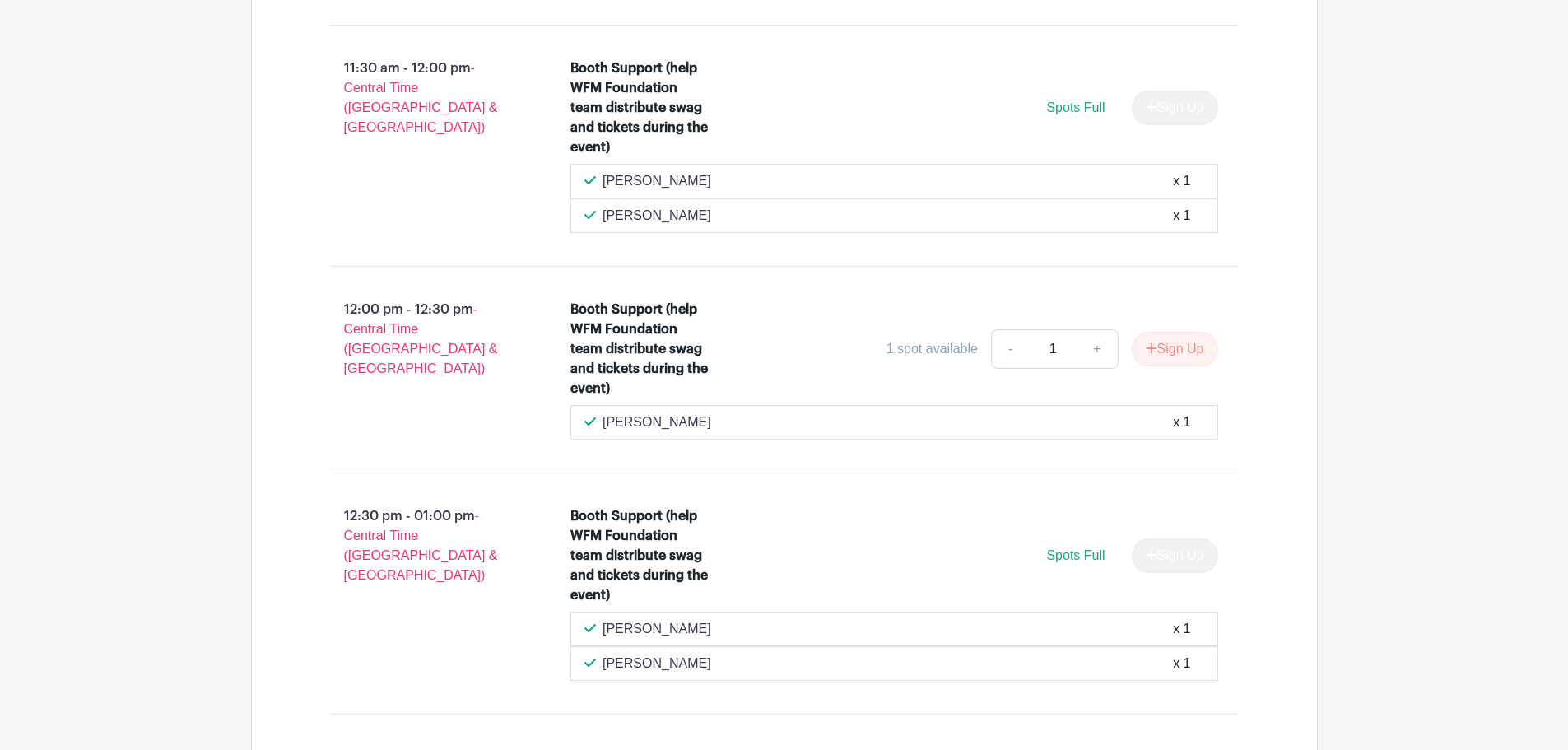
scroll to position [3623, 0]
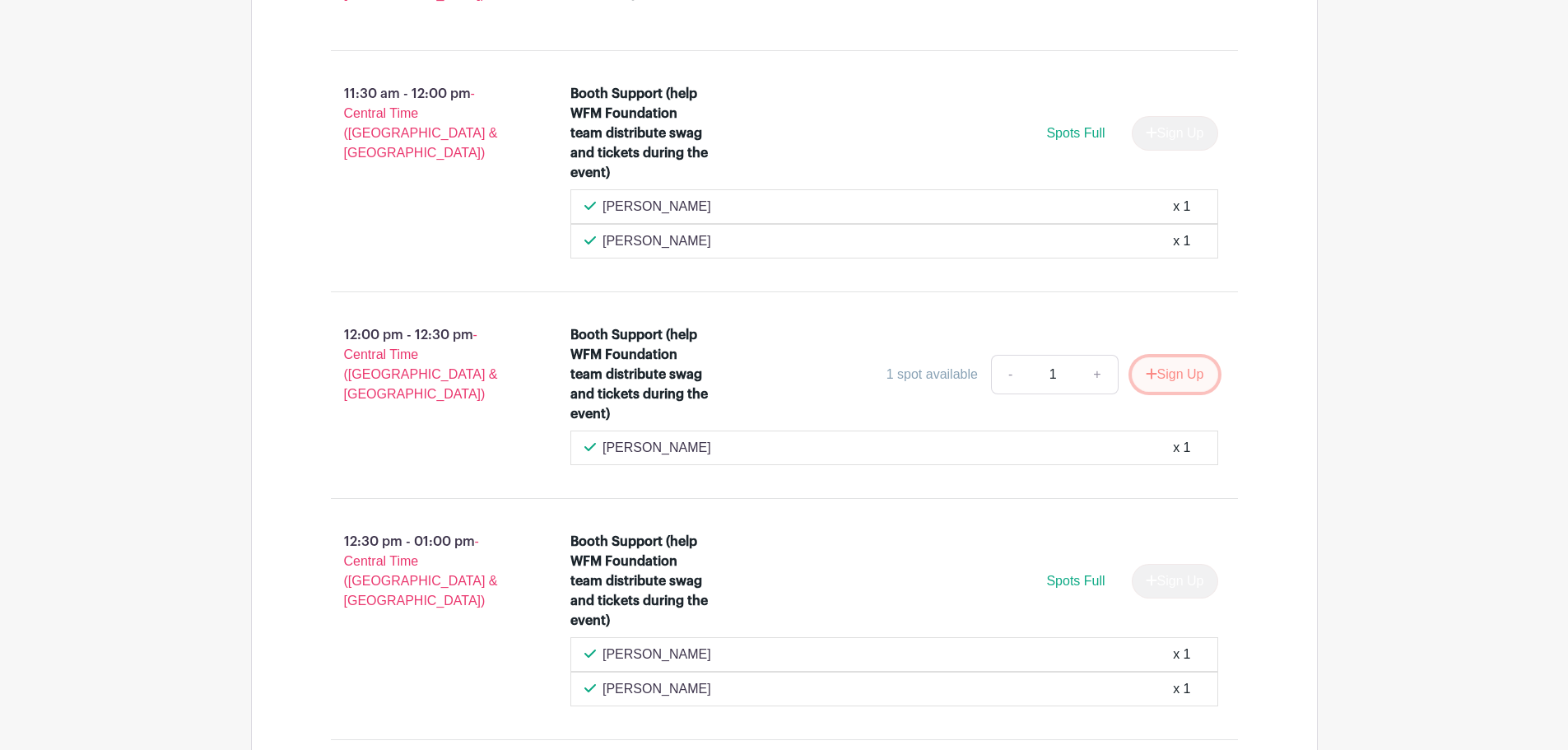
click at [1147, 368] on icon "submit" at bounding box center [1151, 374] width 11 height 13
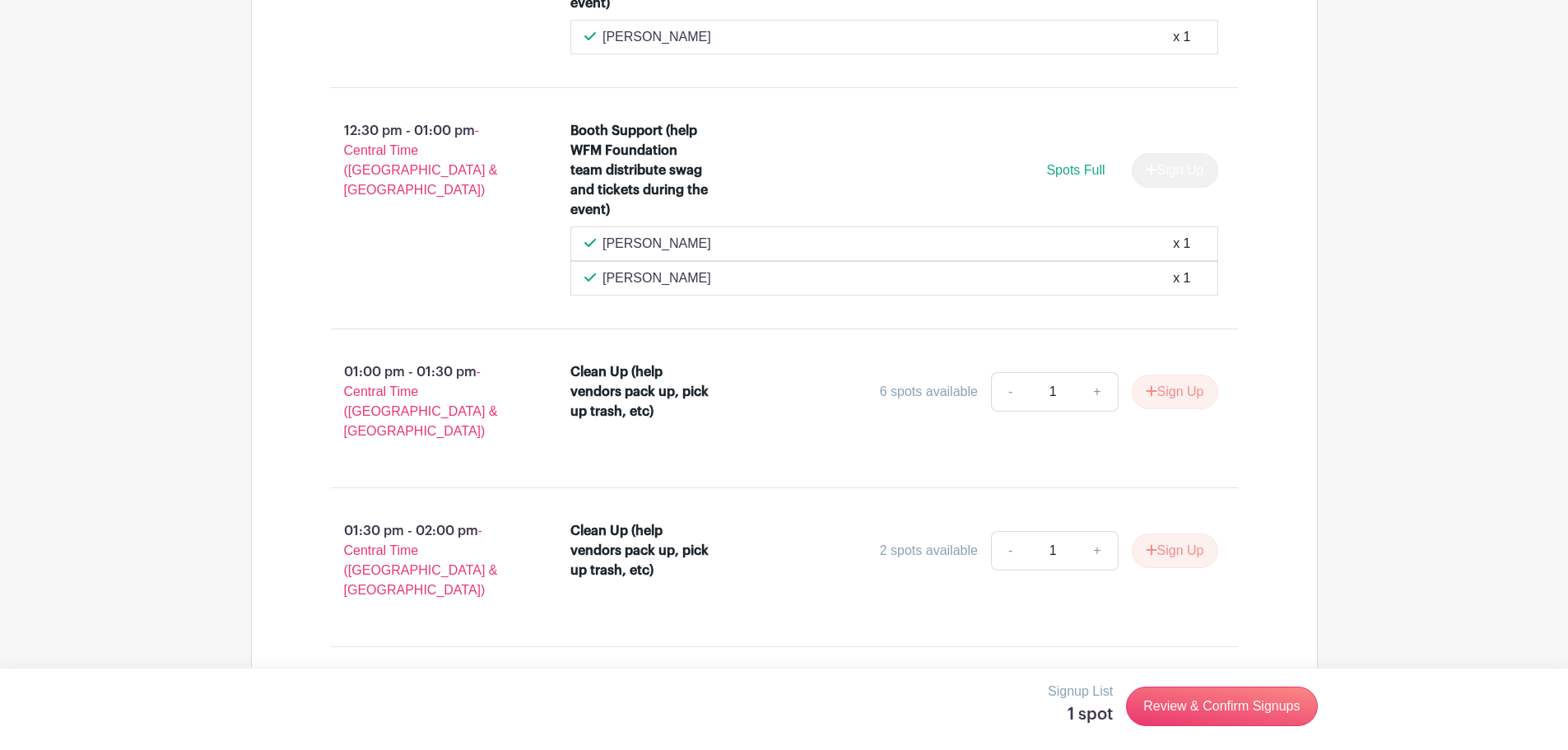
scroll to position [4035, 0]
click at [1152, 384] on icon "submit" at bounding box center [1151, 390] width 11 height 11
click at [1190, 699] on link "Review & Confirm Signups" at bounding box center [1220, 706] width 191 height 39
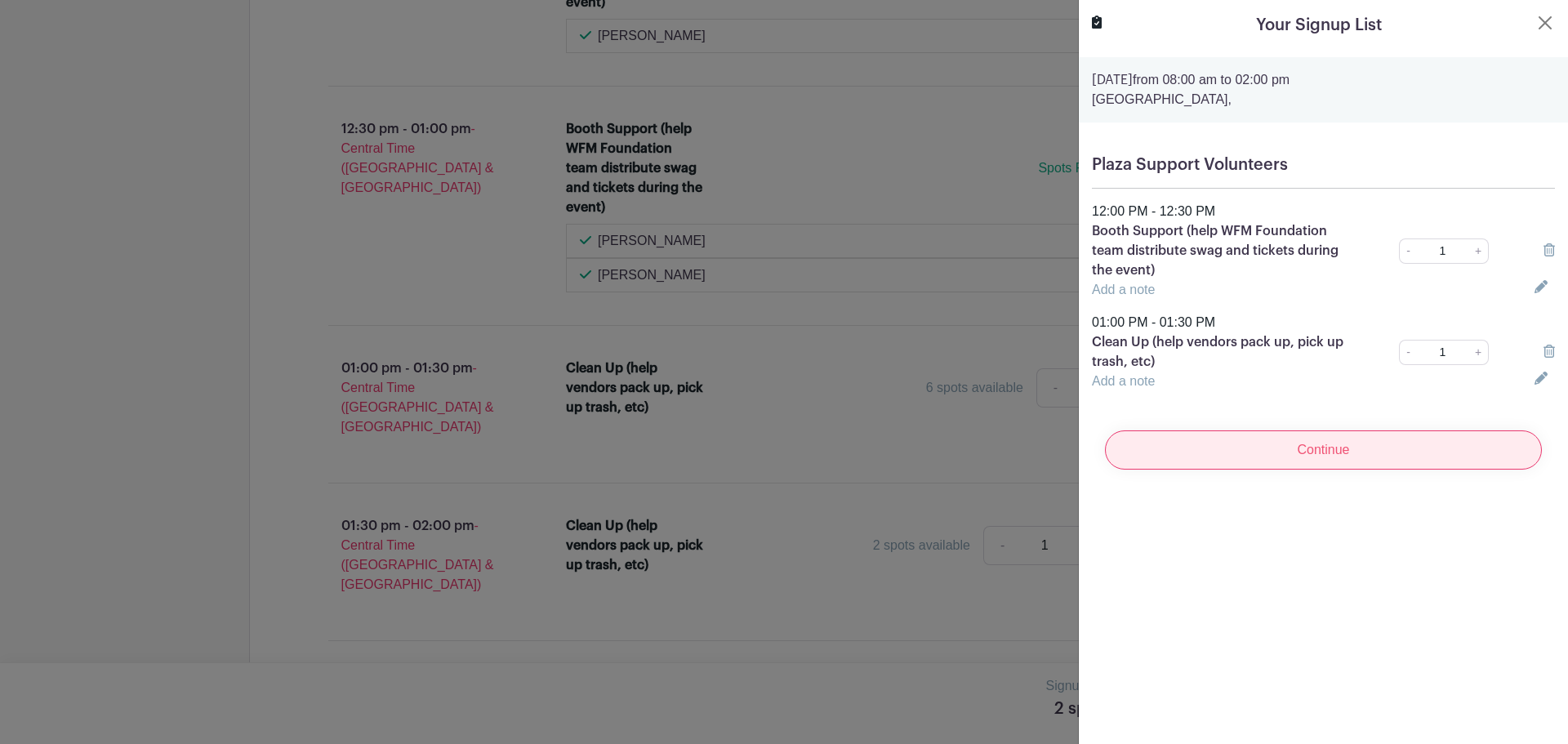
click at [1315, 467] on input "Continue" at bounding box center [1323, 450] width 437 height 39
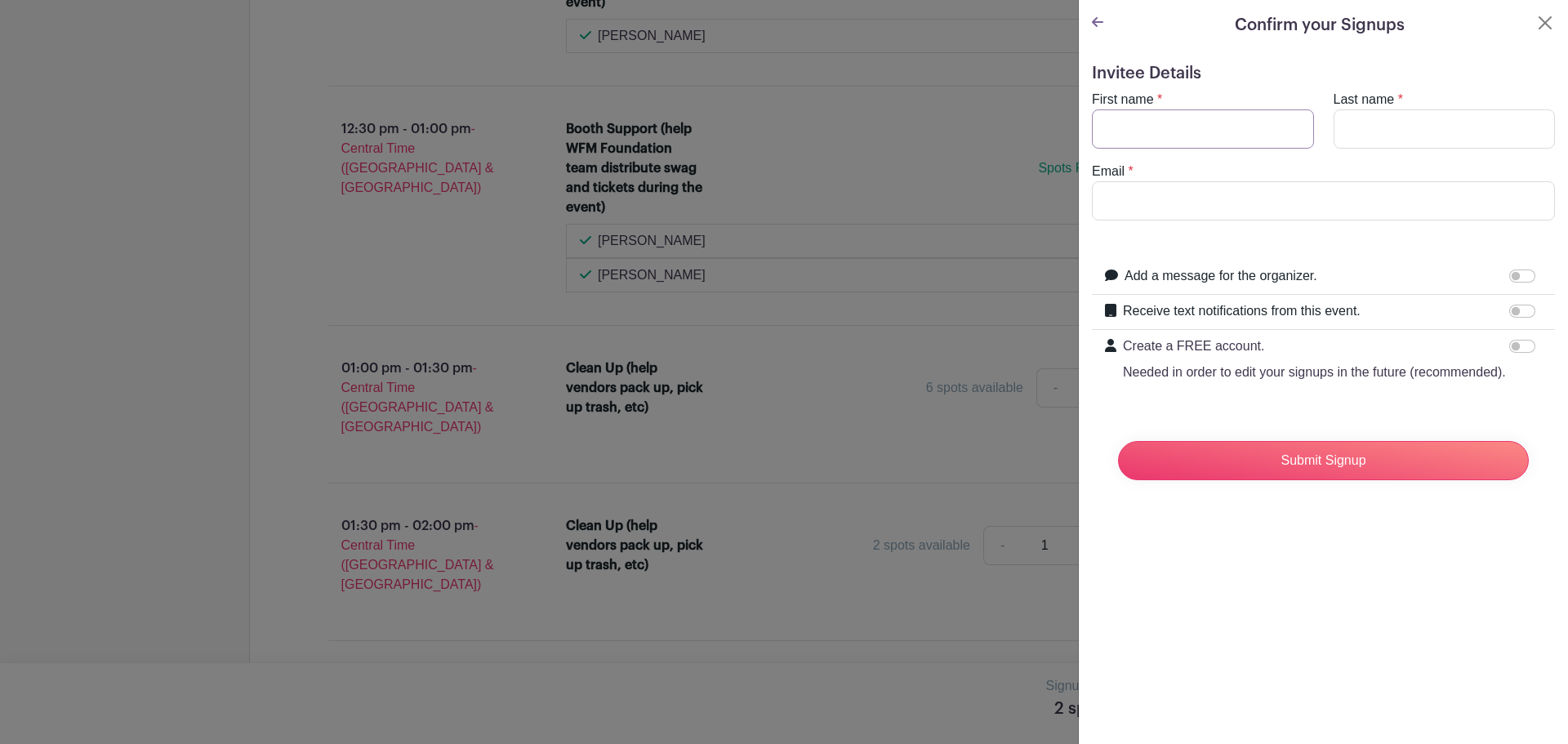
click at [1195, 131] on input "First name" at bounding box center [1203, 129] width 222 height 39
type input "[PERSON_NAME]"
type input "[EMAIL_ADDRESS][DOMAIN_NAME]"
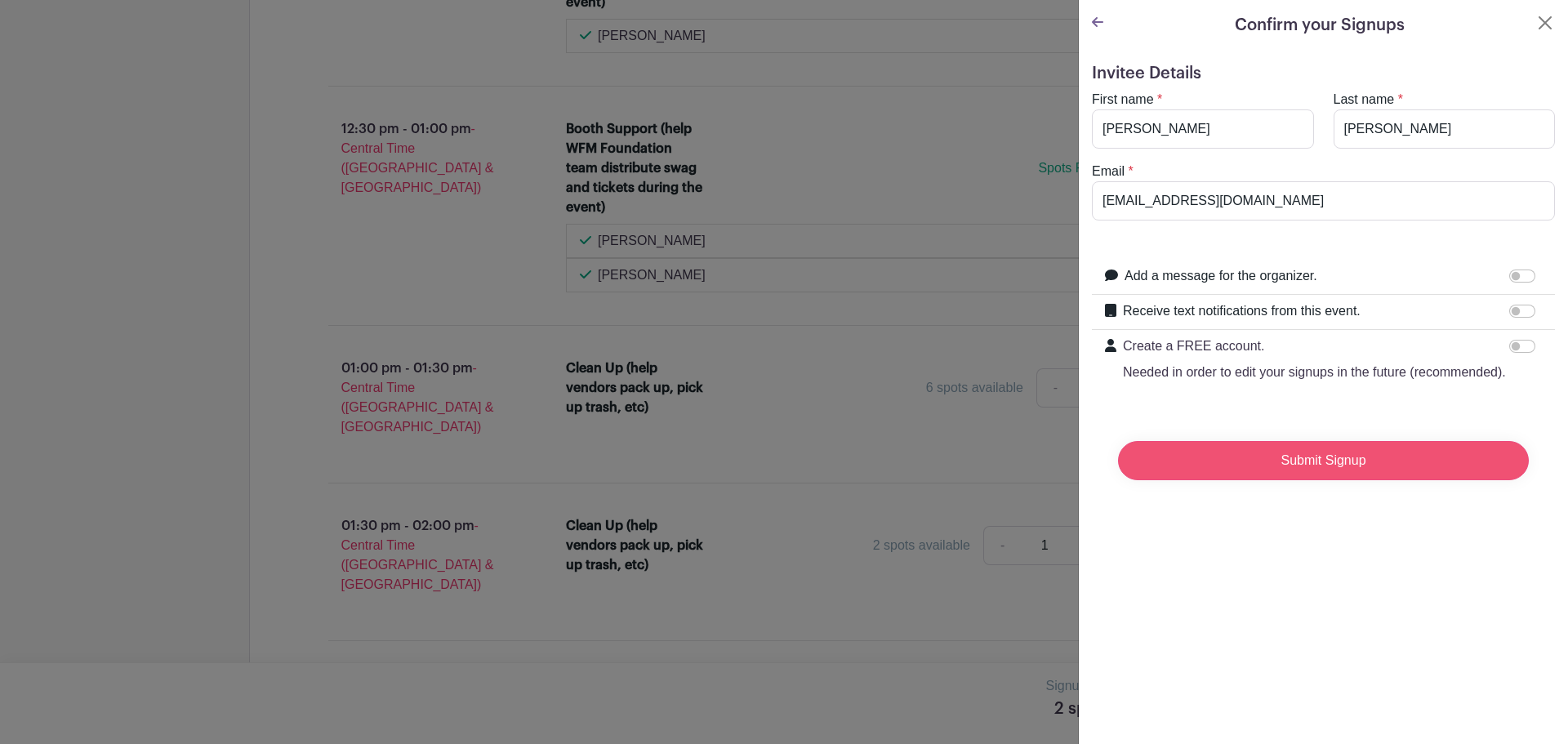
click at [1272, 464] on input "Submit Signup" at bounding box center [1323, 461] width 411 height 39
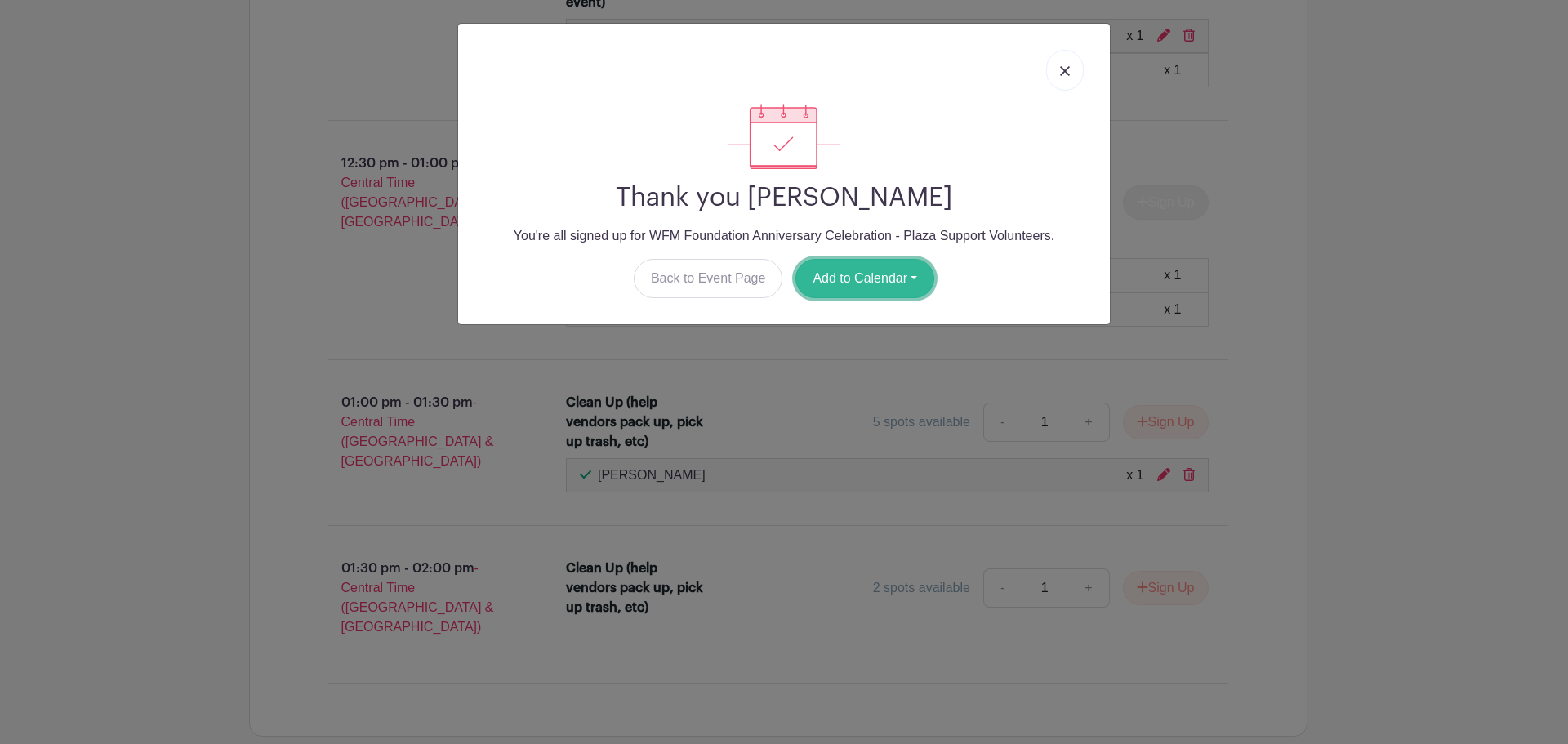
click at [900, 274] on button "Add to Calendar" at bounding box center [865, 278] width 138 height 39
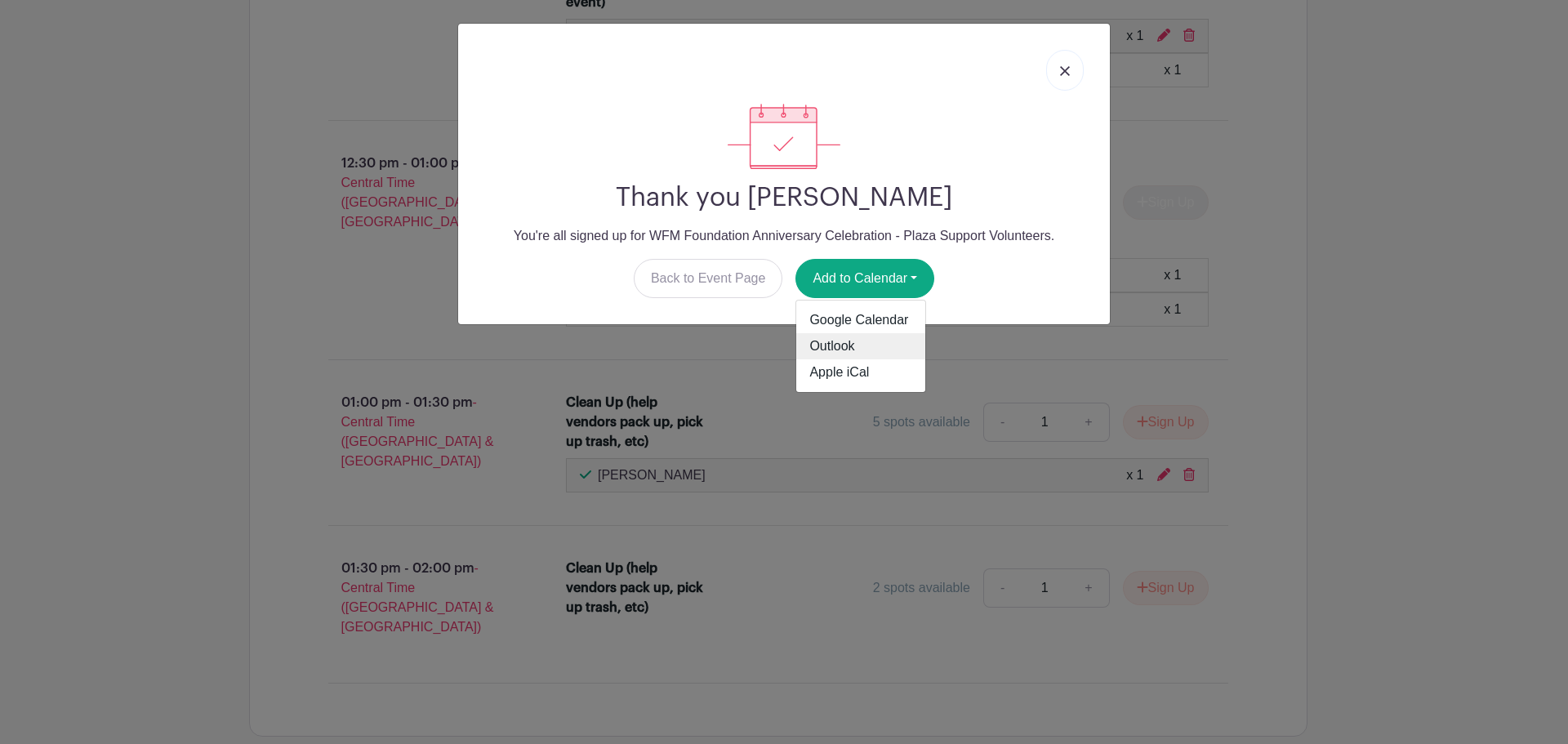
click at [862, 337] on link "Outlook" at bounding box center [861, 346] width 129 height 26
click at [1069, 79] on link at bounding box center [1064, 70] width 38 height 41
